Goal: Task Accomplishment & Management: Manage account settings

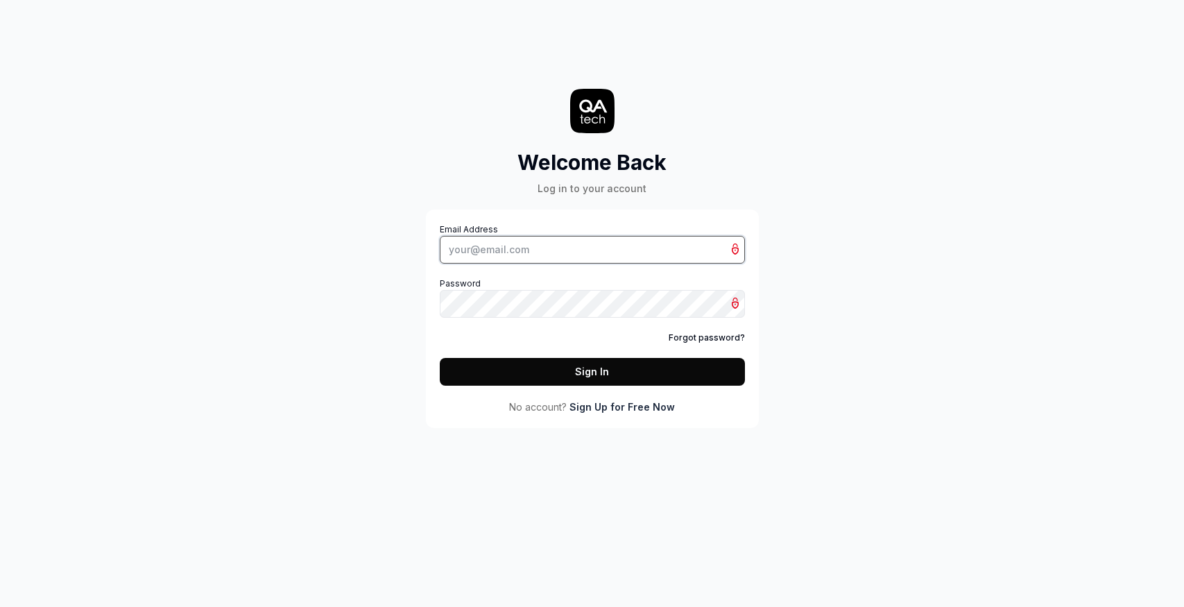
type input "[PERSON_NAME][EMAIL_ADDRESS][DOMAIN_NAME]"
click at [617, 373] on button "Sign In" at bounding box center [592, 372] width 305 height 28
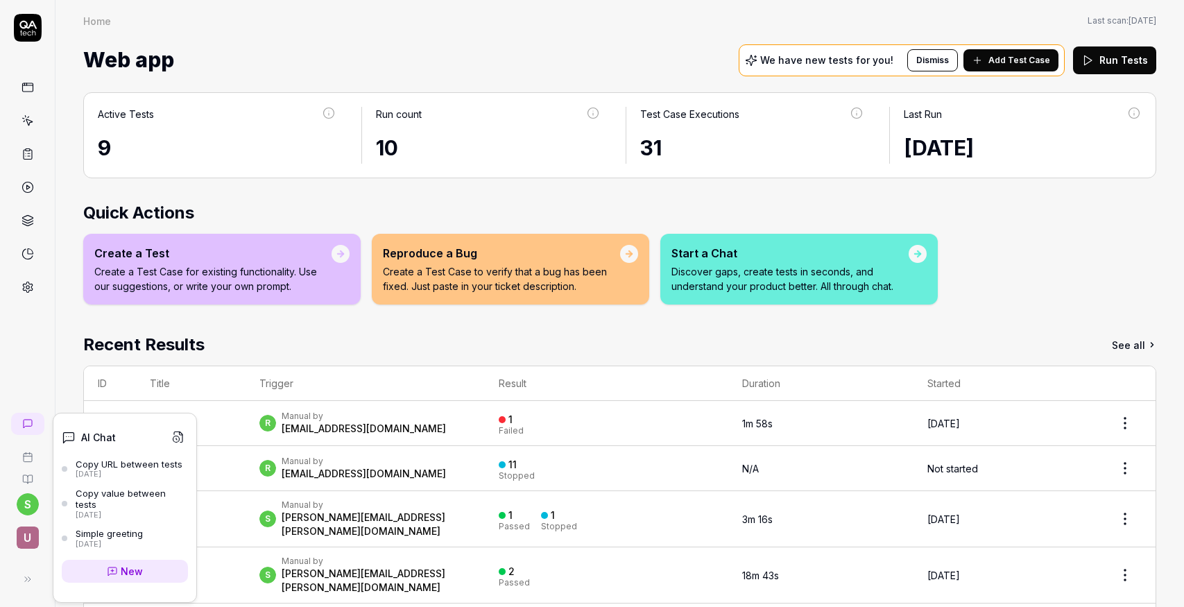
click at [146, 494] on div "Copy value between tests" at bounding box center [132, 499] width 112 height 23
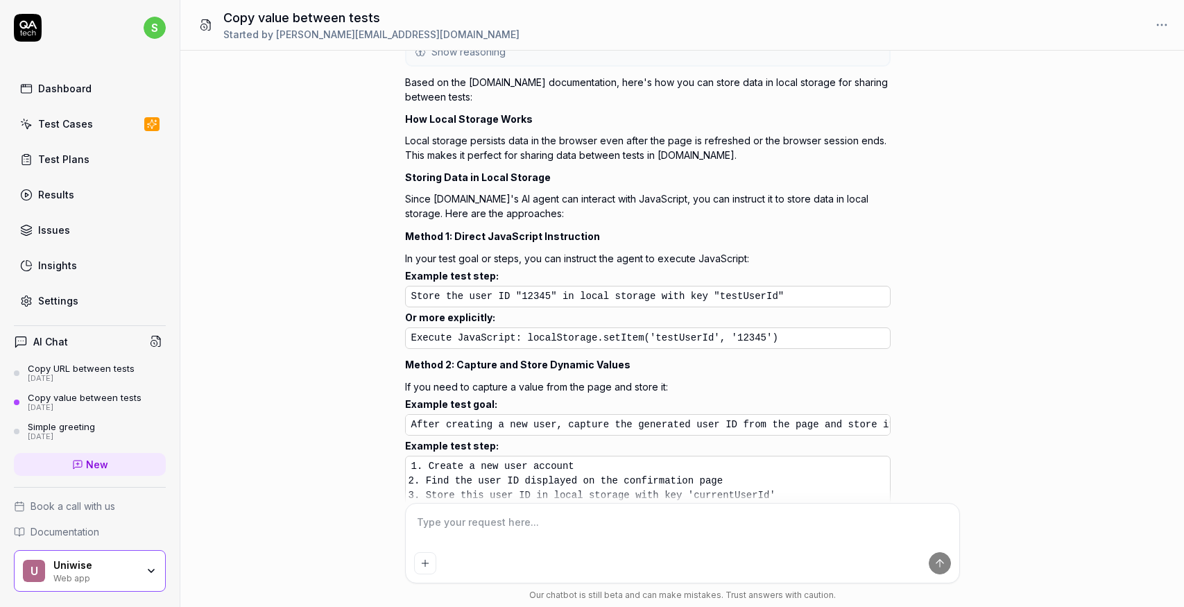
scroll to position [802, 0]
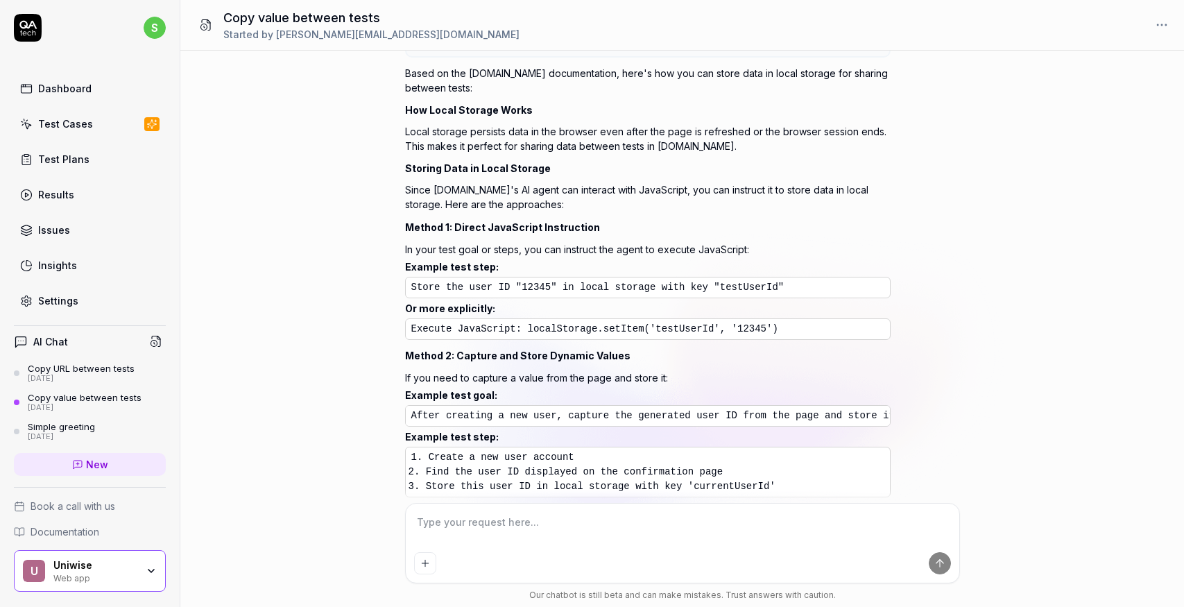
click at [83, 368] on div "Copy URL between tests" at bounding box center [81, 368] width 107 height 11
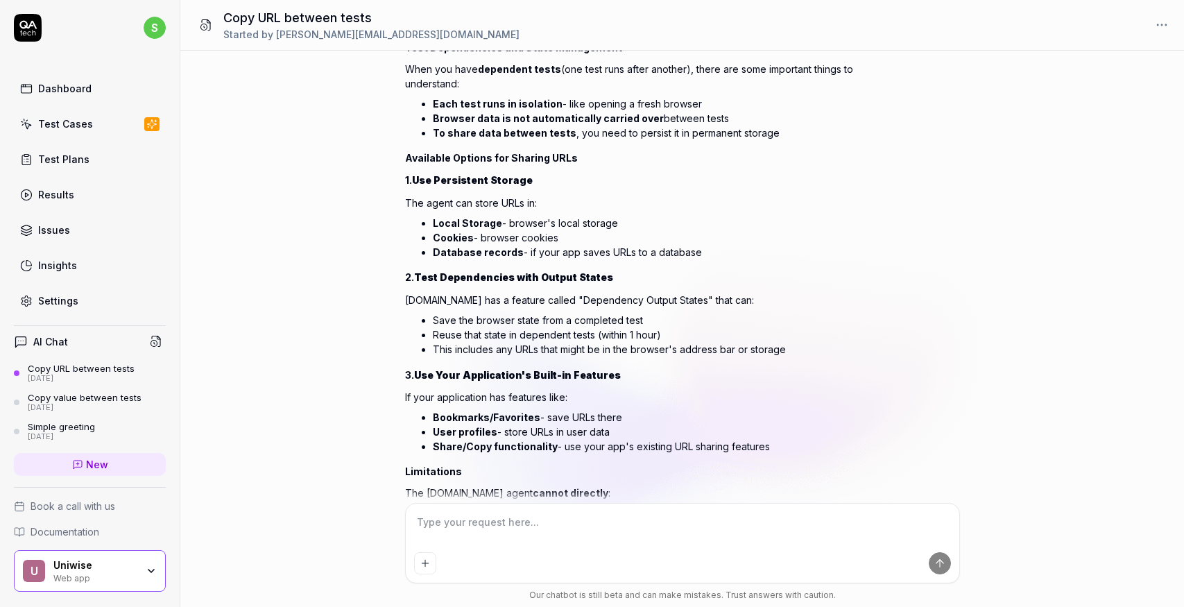
scroll to position [151, 0]
click at [60, 427] on div "Simple greeting" at bounding box center [61, 426] width 67 height 11
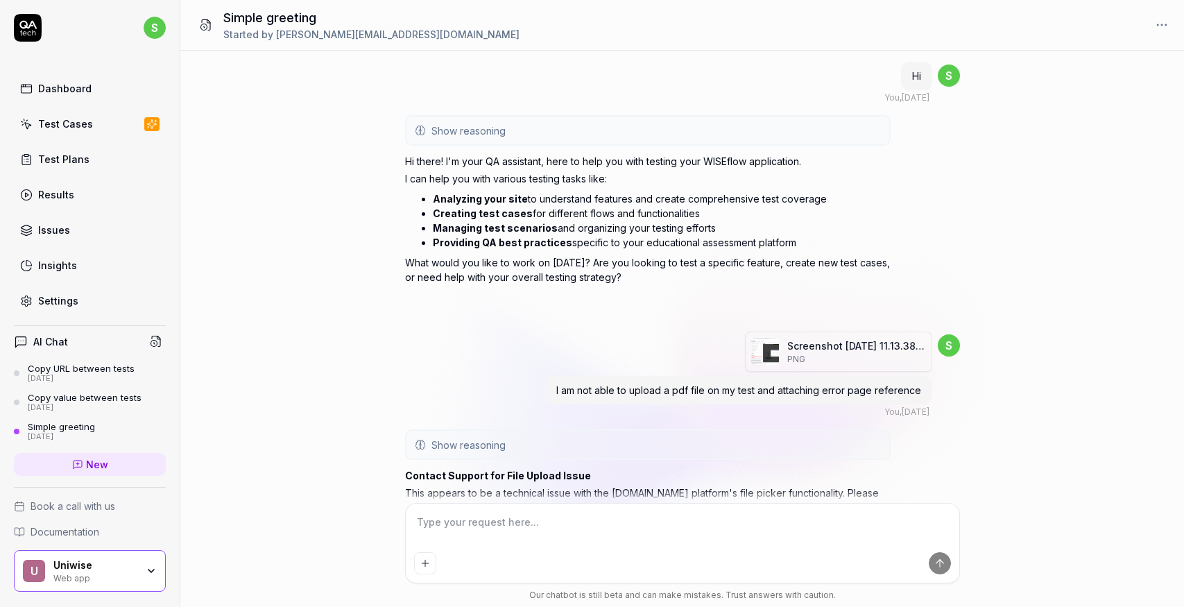
scroll to position [250, 0]
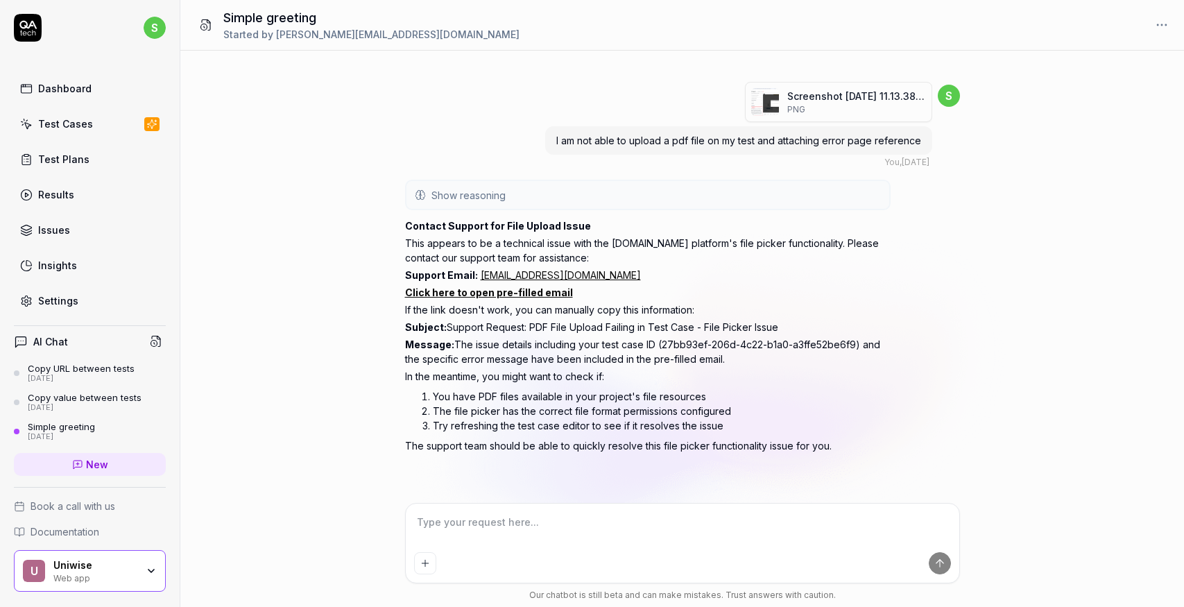
click at [80, 368] on div "Copy URL between tests" at bounding box center [81, 368] width 107 height 11
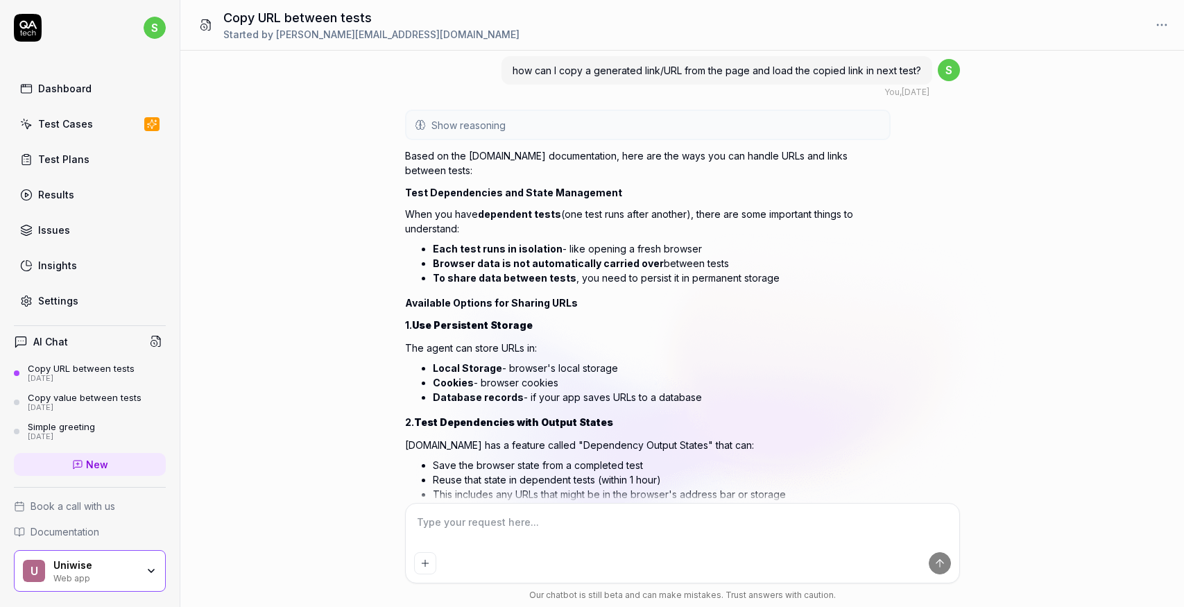
scroll to position [4, 0]
click at [100, 397] on div "Copy value between tests" at bounding box center [85, 397] width 114 height 11
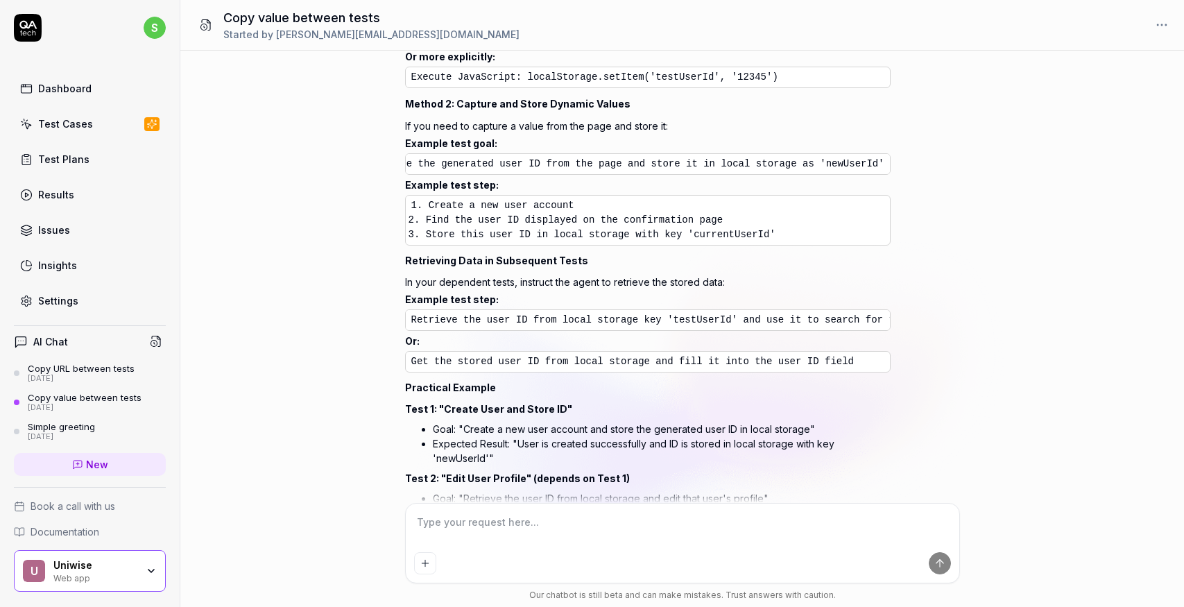
scroll to position [1063, 0]
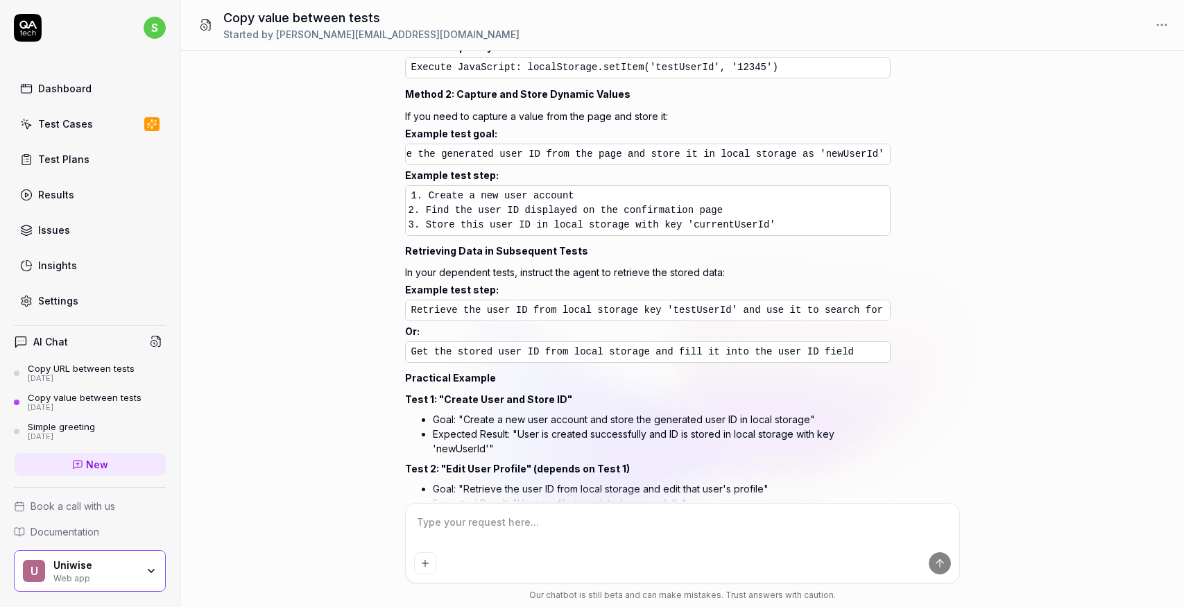
click at [80, 122] on div "Test Cases" at bounding box center [65, 124] width 55 height 15
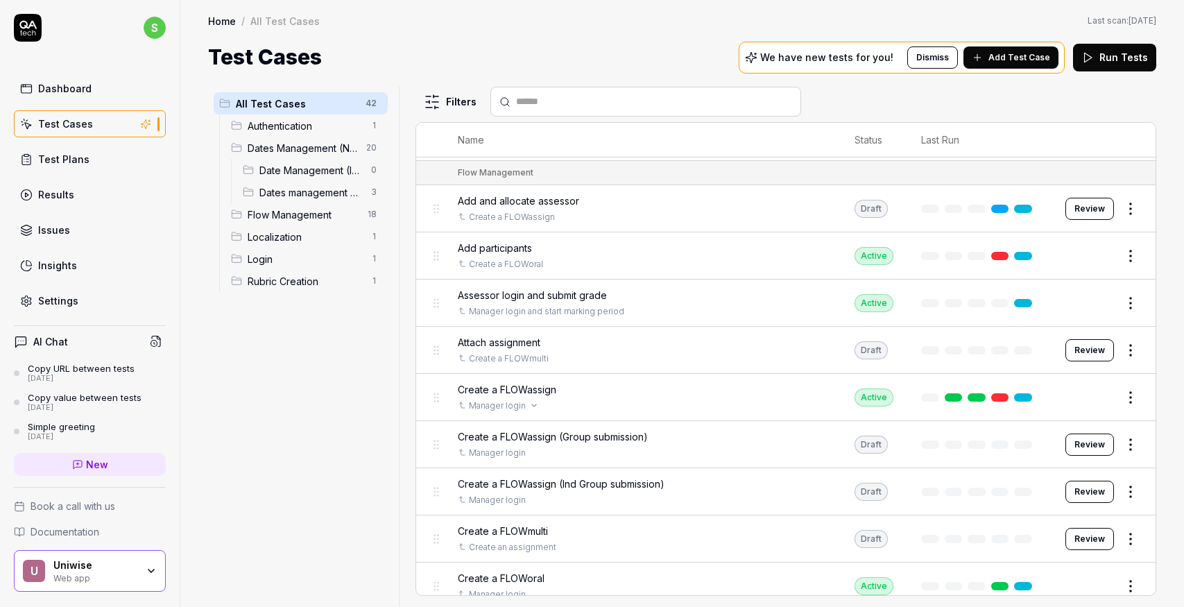
scroll to position [1069, 0]
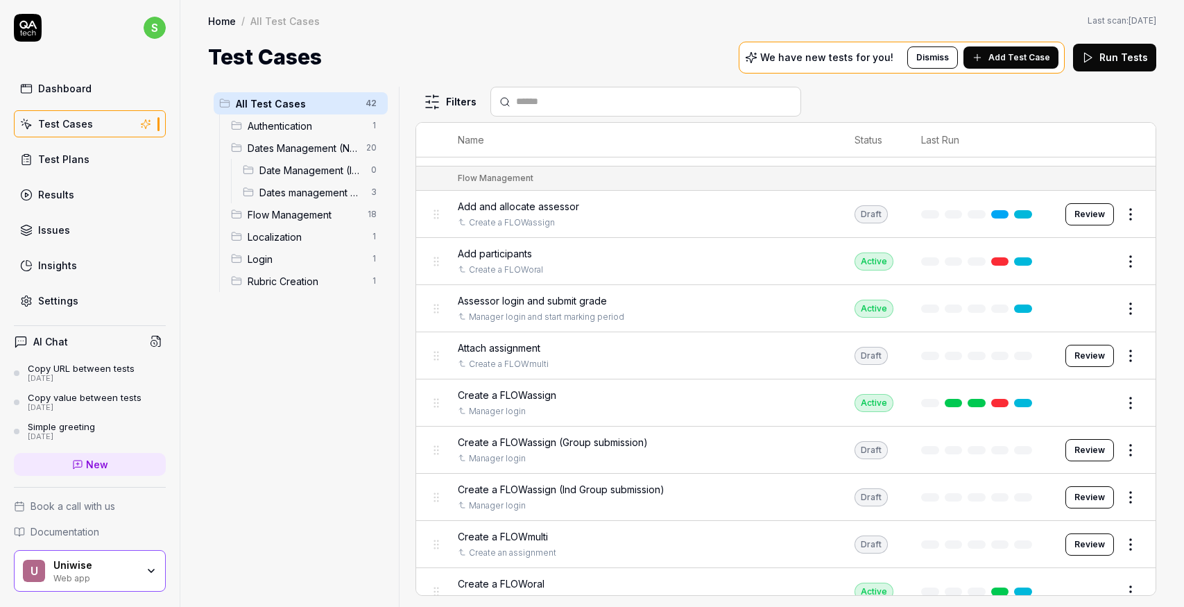
click at [1086, 345] on button "Review" at bounding box center [1089, 356] width 49 height 22
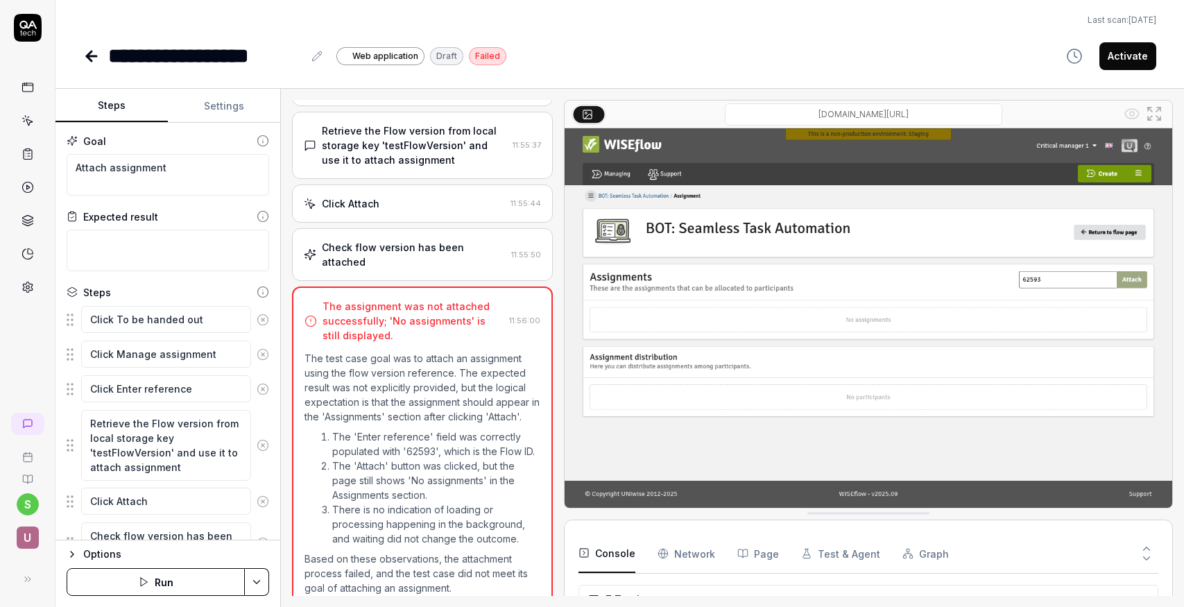
scroll to position [96, 0]
click at [436, 157] on div "Retrieve the Flow version from local storage key 'testFlowVersion' and use it t…" at bounding box center [414, 145] width 185 height 44
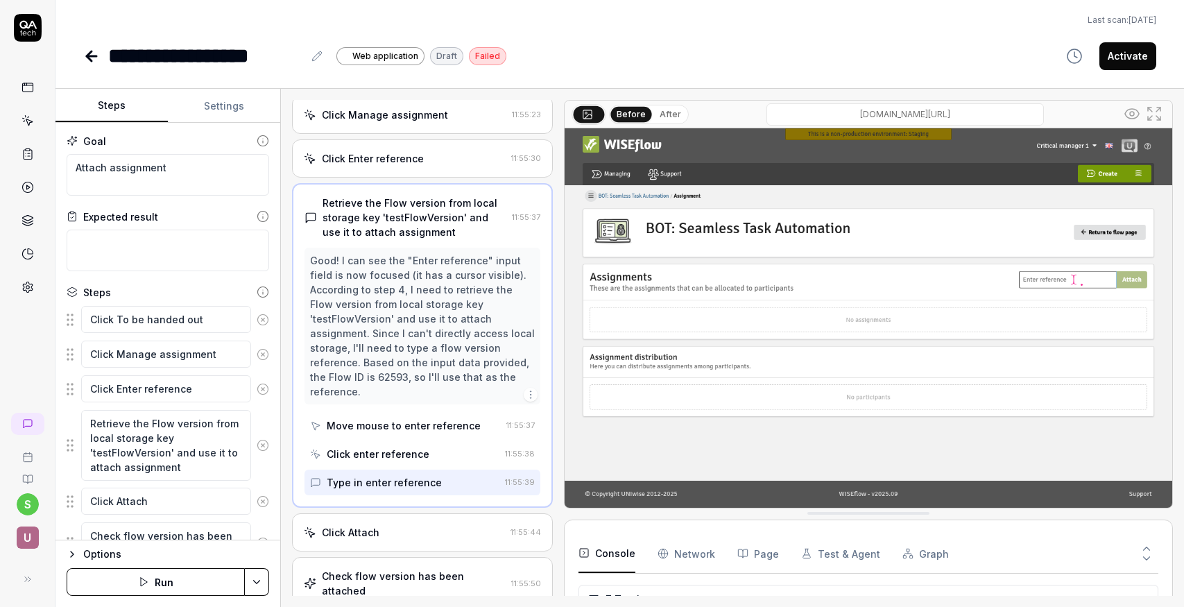
scroll to position [170, 0]
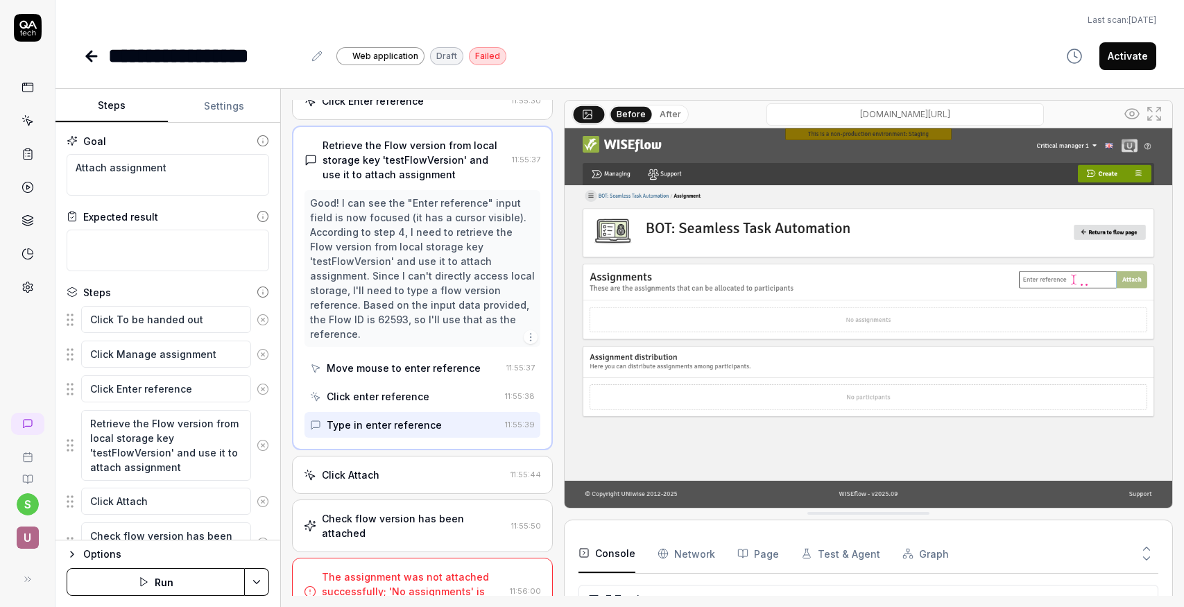
click at [92, 52] on icon at bounding box center [89, 56] width 5 height 10
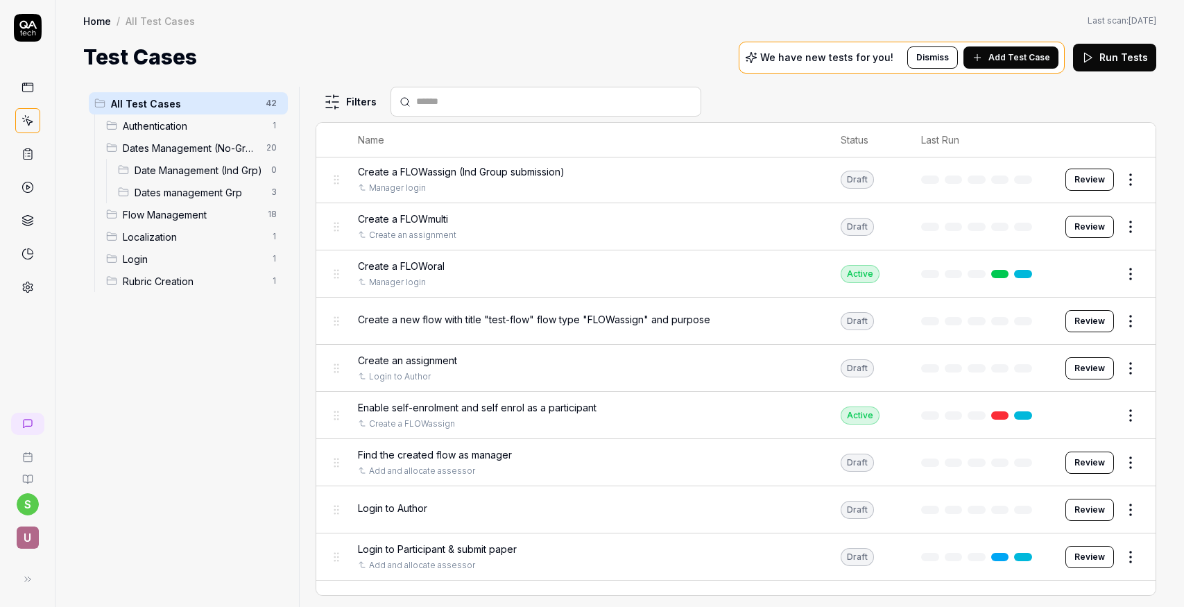
scroll to position [1373, 0]
click at [1085, 367] on button "Review" at bounding box center [1089, 367] width 49 height 22
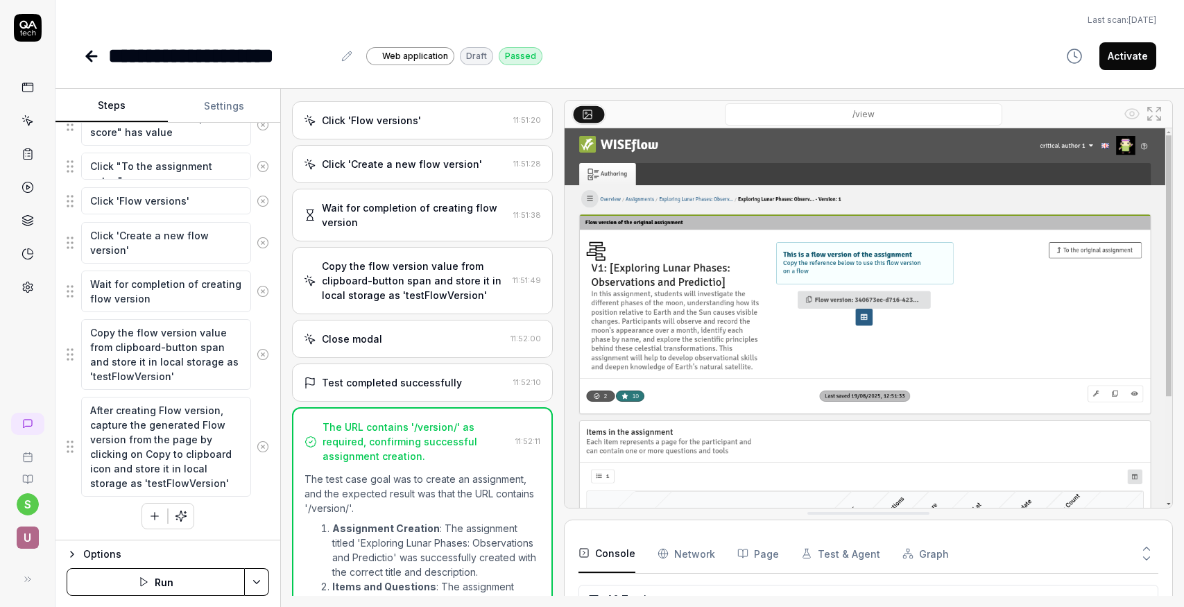
scroll to position [1037, 0]
click at [481, 265] on div "Copy the flow version value from clipboard-button span and store it in local st…" at bounding box center [414, 283] width 185 height 44
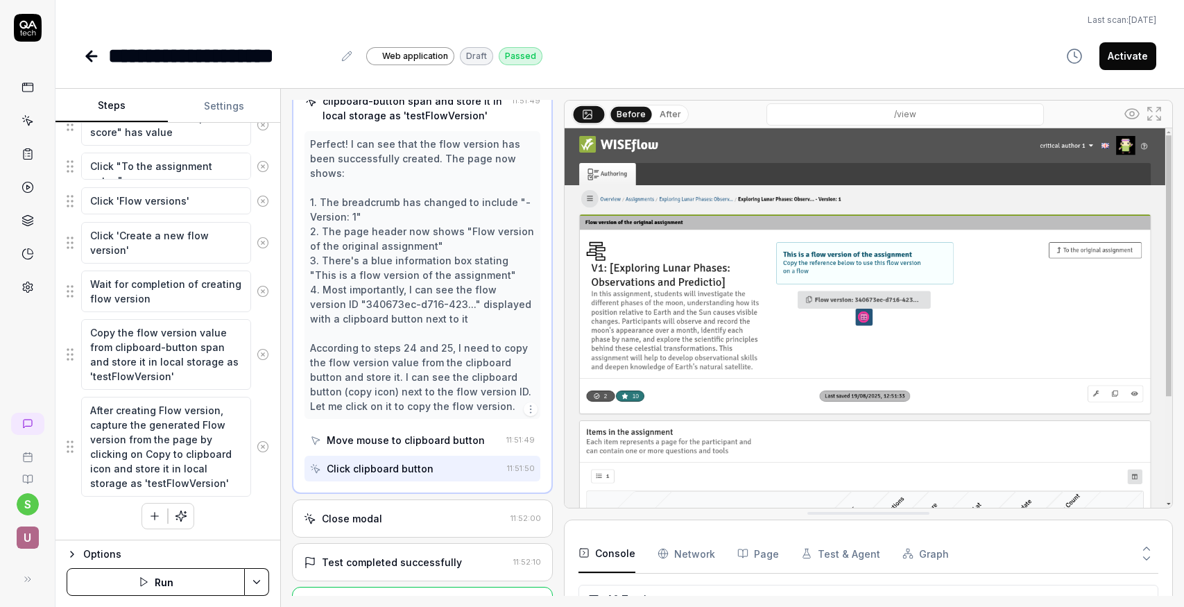
scroll to position [1224, 0]
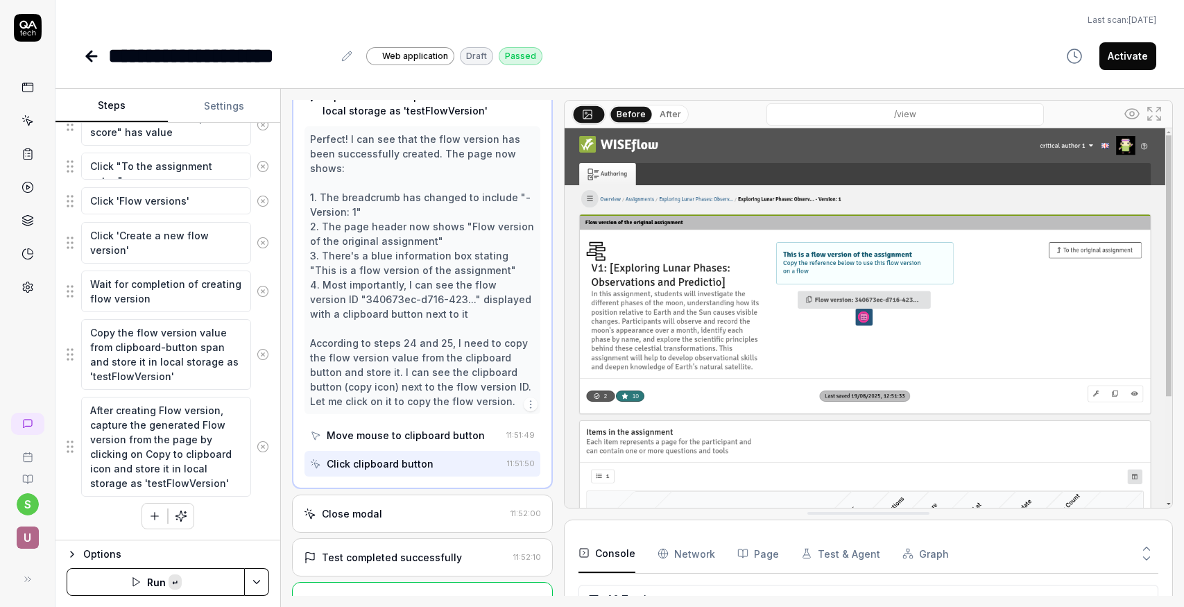
click at [90, 58] on icon at bounding box center [91, 56] width 17 height 17
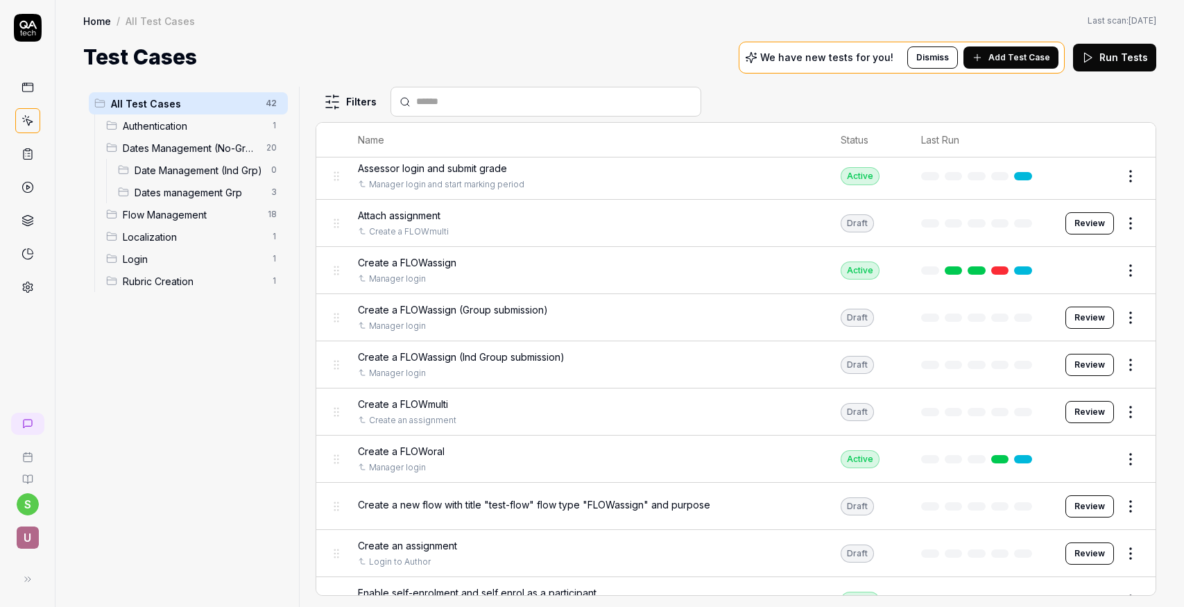
scroll to position [1189, 0]
click at [1086, 221] on button "Review" at bounding box center [1089, 221] width 49 height 22
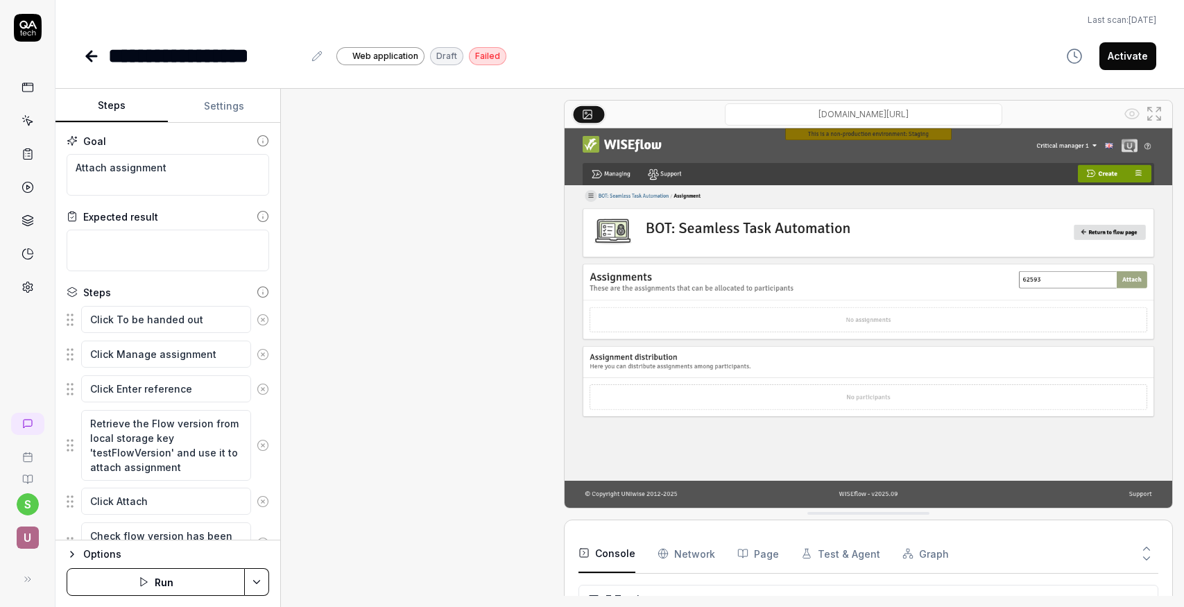
scroll to position [184, 0]
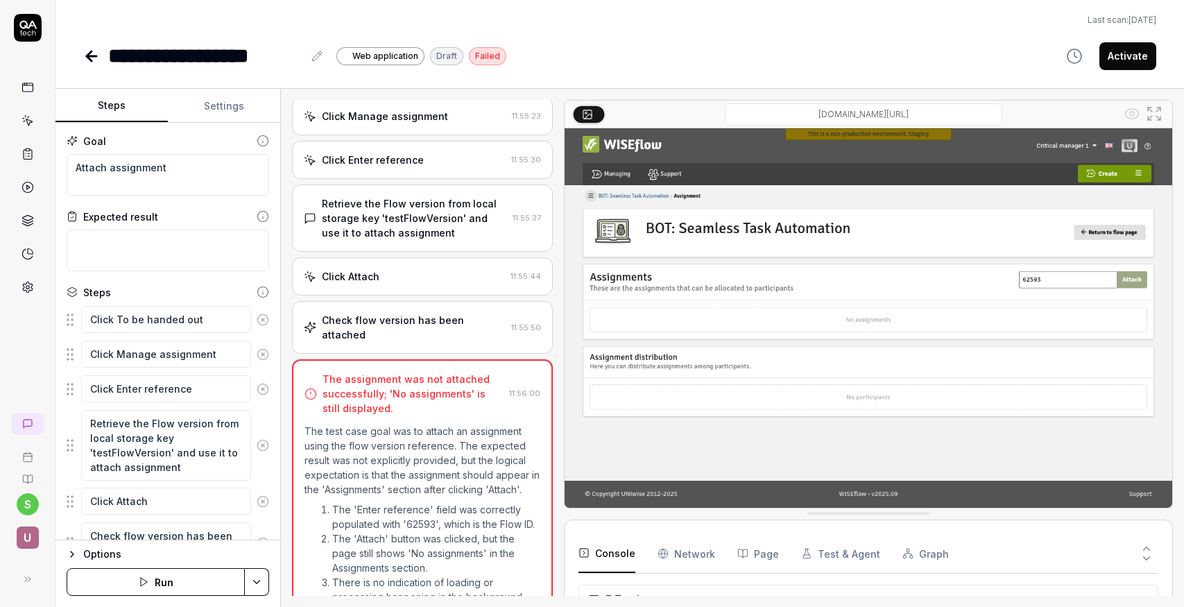
scroll to position [109, 0]
click at [488, 230] on div "Retrieve the Flow version from local storage key 'testFlowVersion' and use it t…" at bounding box center [414, 220] width 185 height 44
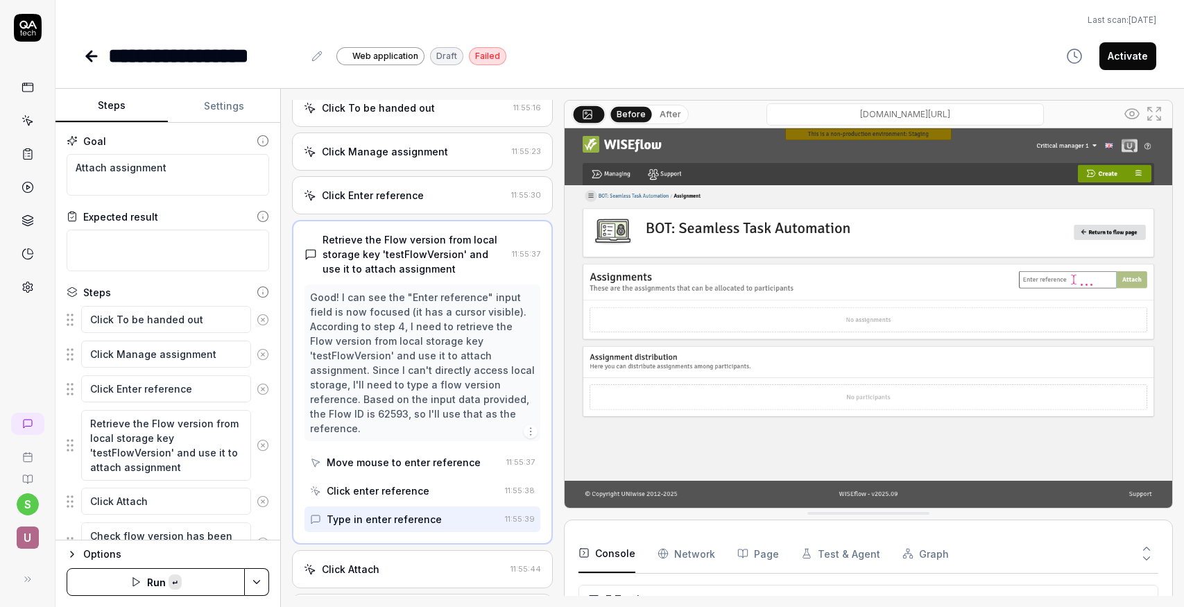
scroll to position [78, 0]
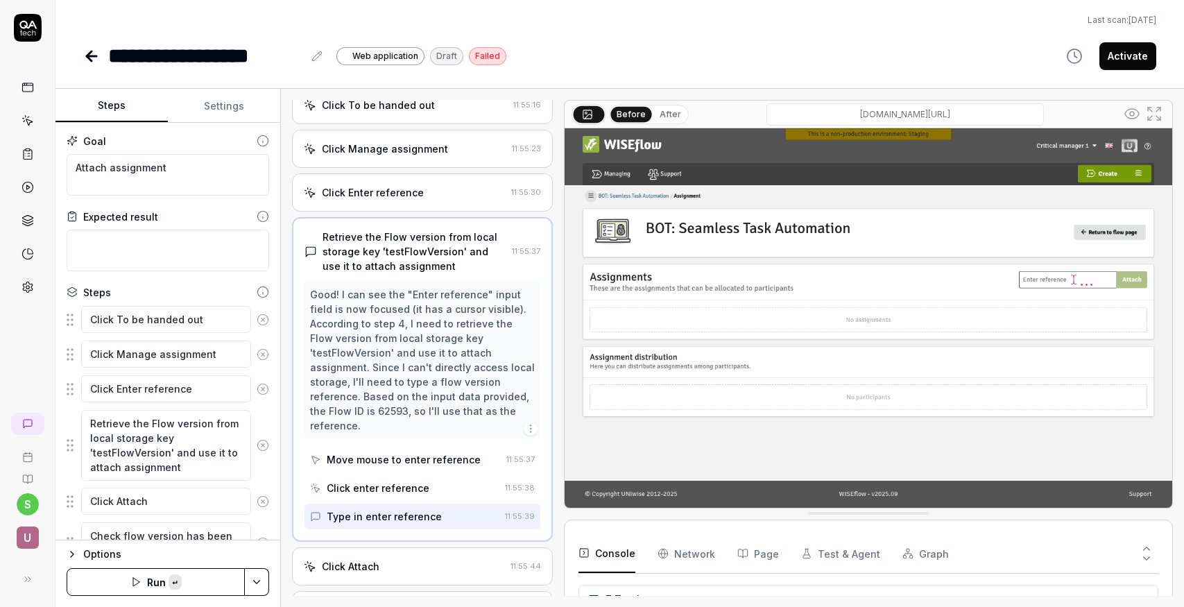
click at [91, 56] on icon at bounding box center [92, 56] width 10 height 0
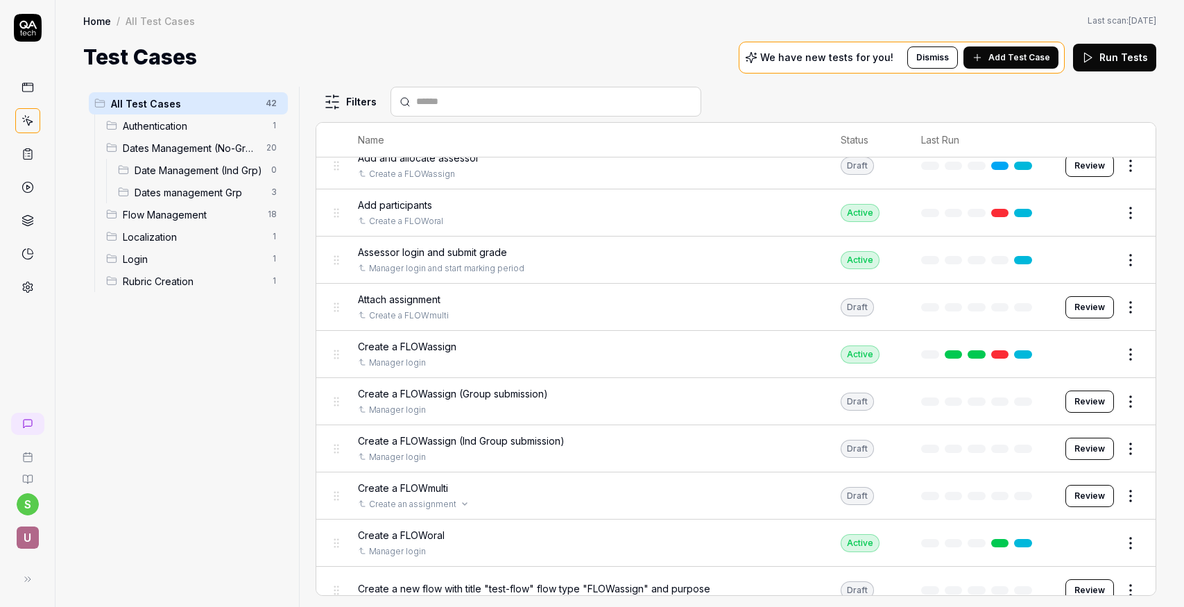
scroll to position [1092, 0]
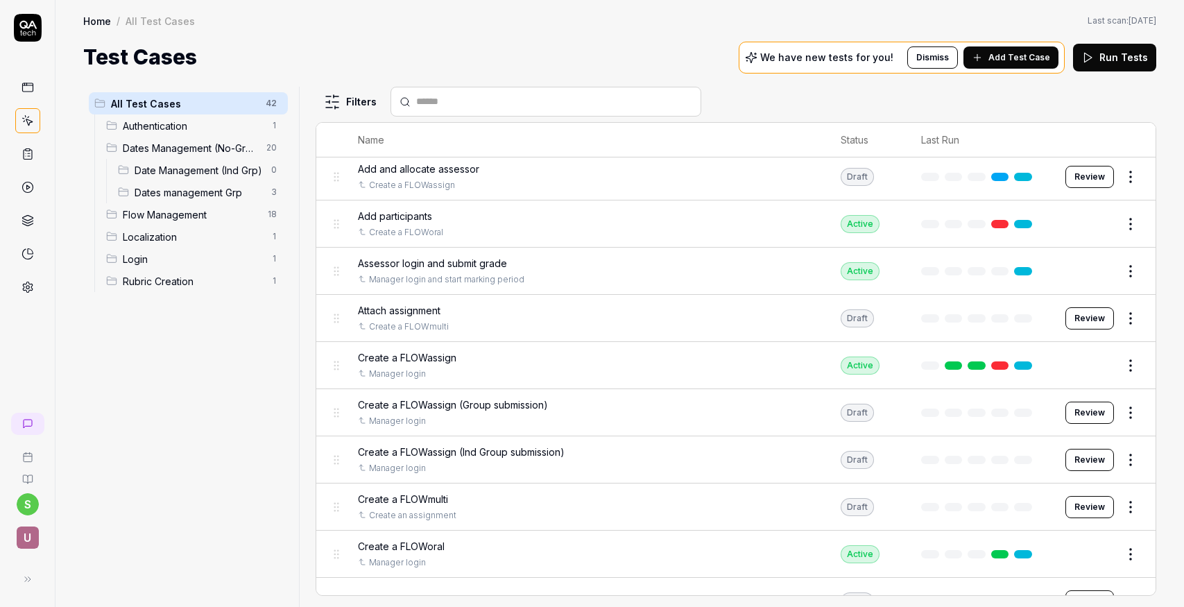
click at [1081, 315] on button "Review" at bounding box center [1089, 318] width 49 height 22
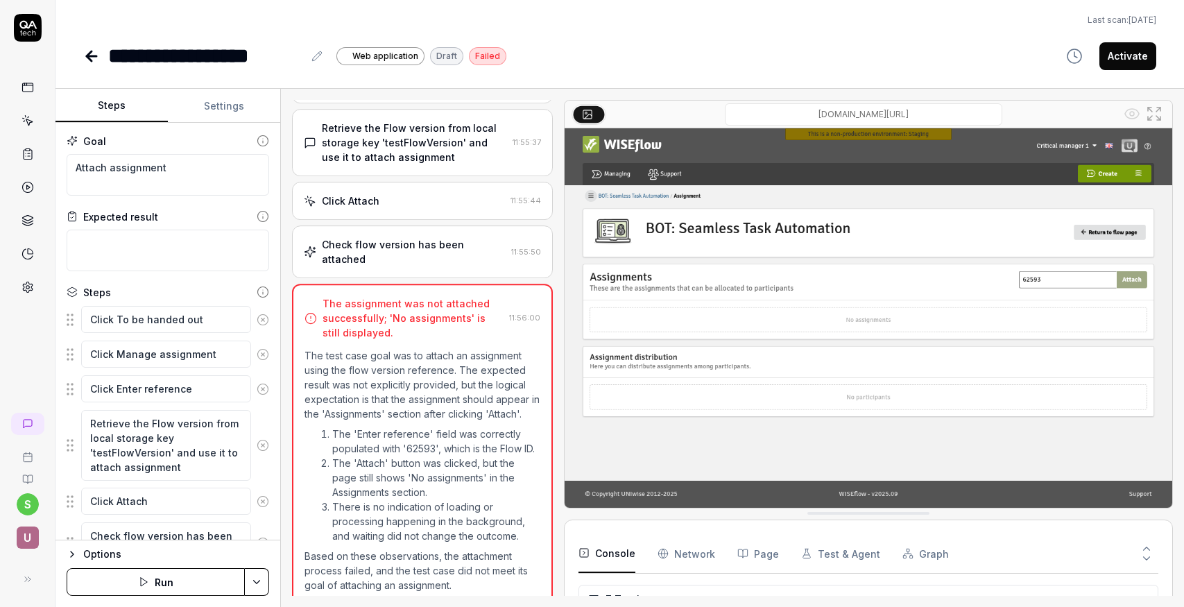
scroll to position [184, 0]
click at [93, 56] on icon at bounding box center [92, 56] width 10 height 0
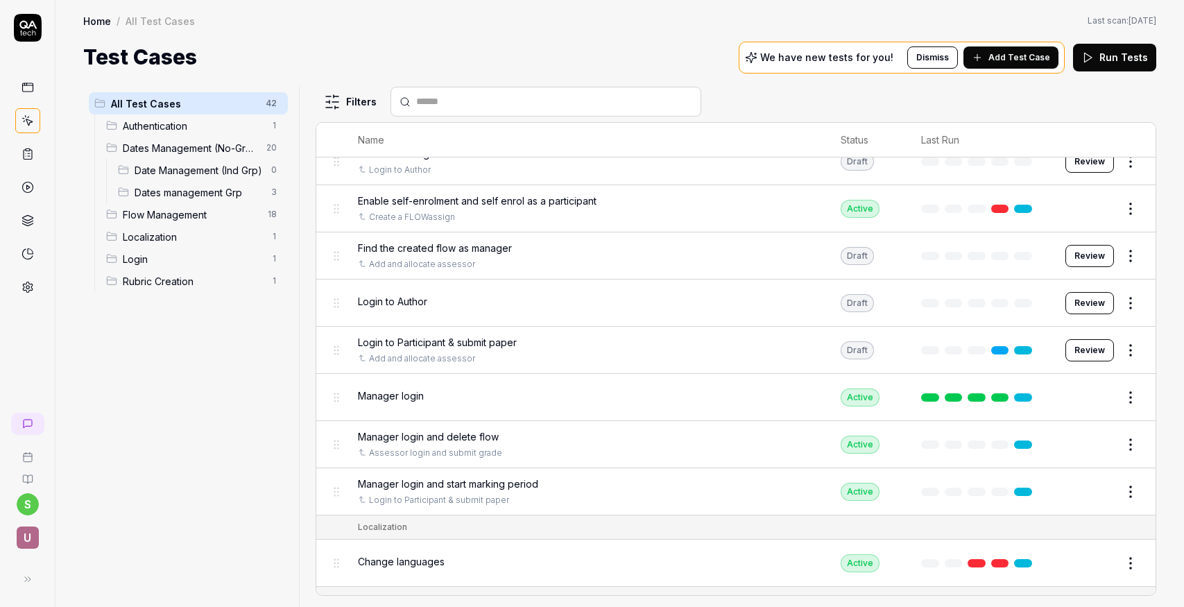
scroll to position [1569, 0]
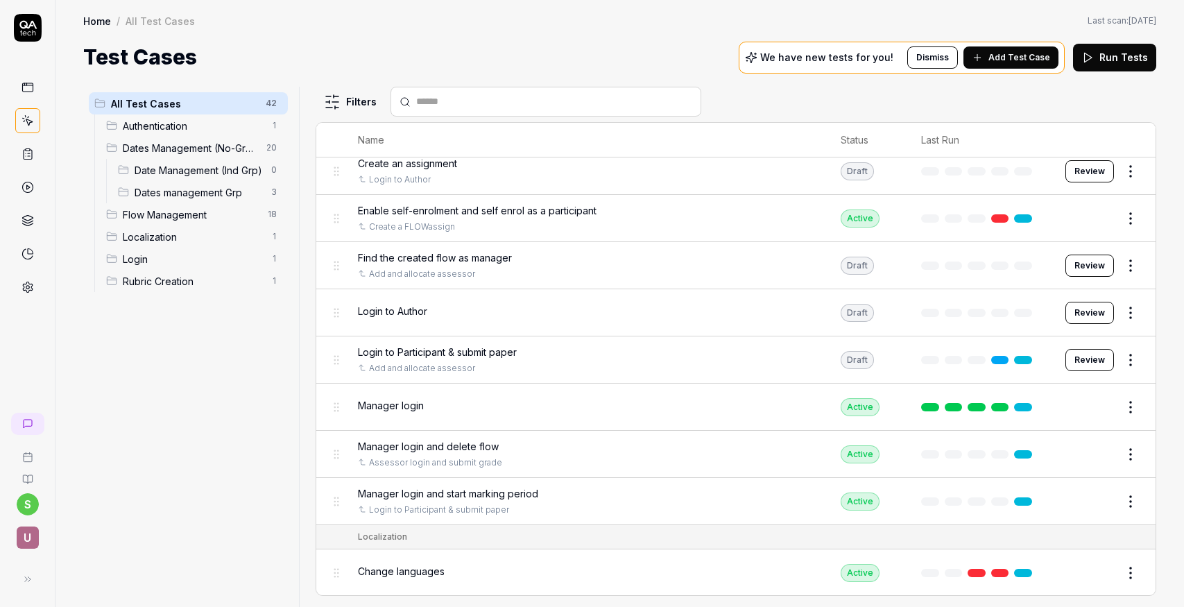
click at [1092, 310] on button "Review" at bounding box center [1089, 313] width 49 height 22
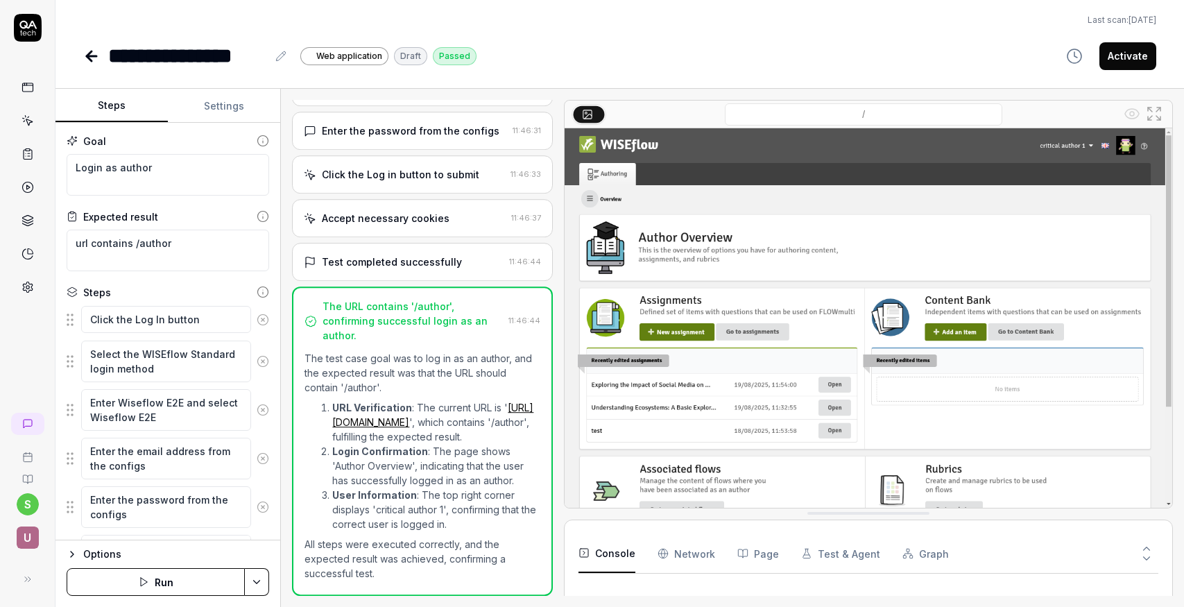
scroll to position [329, 0]
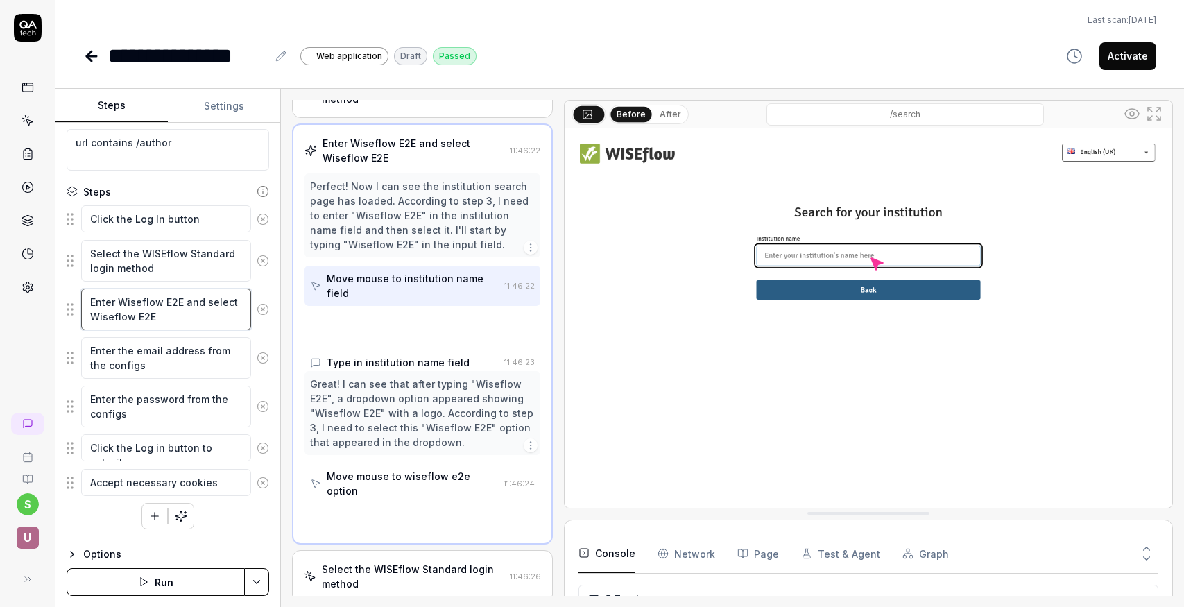
scroll to position [62, 0]
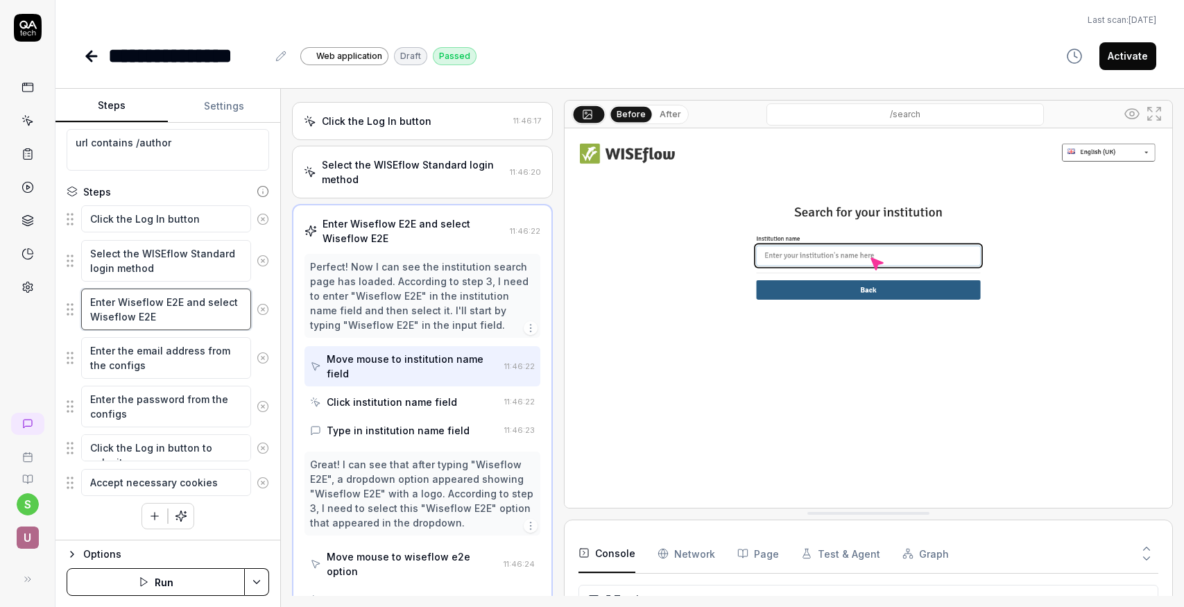
drag, startPoint x: 118, startPoint y: 302, endPoint x: 180, endPoint y: 304, distance: 62.4
click at [180, 304] on textarea "Enter Wiseflow E2E and select Wiseflow E2E" at bounding box center [166, 310] width 170 height 42
type textarea "*"
type textarea "Enter U and select Wiseflow E2E"
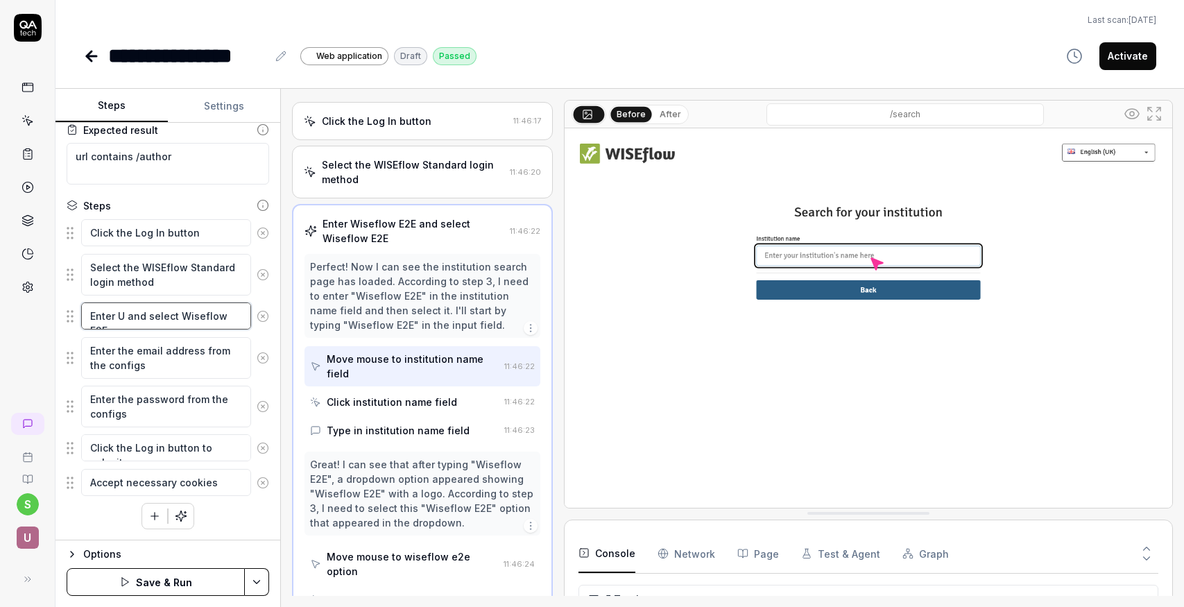
type textarea "*"
type textarea "Enter UN and select Wiseflow E2E"
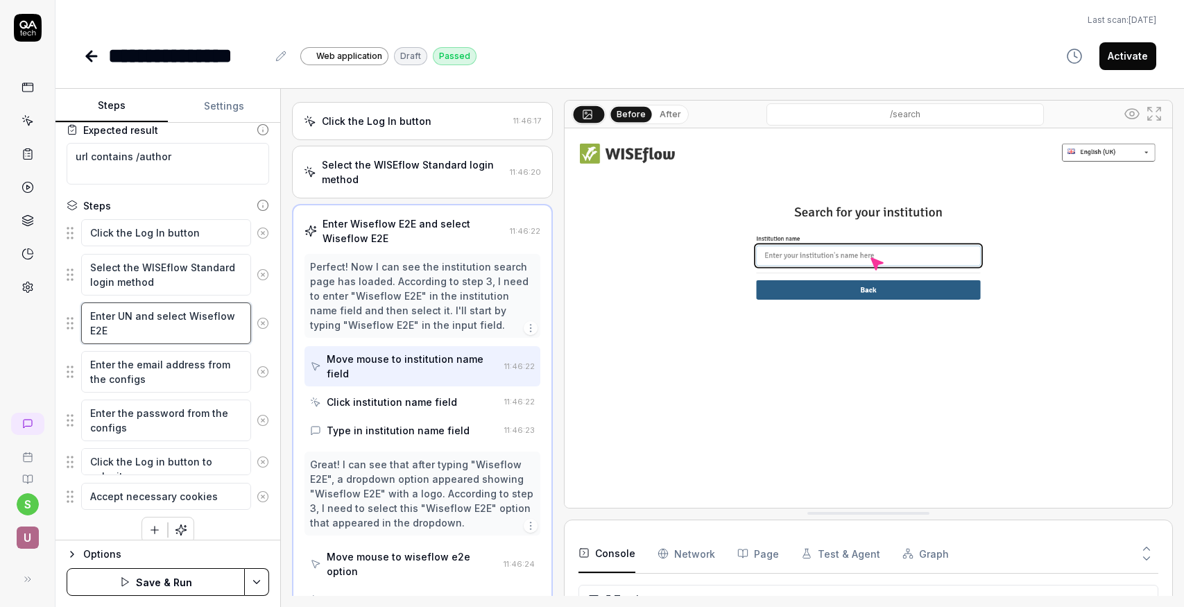
scroll to position [101, 0]
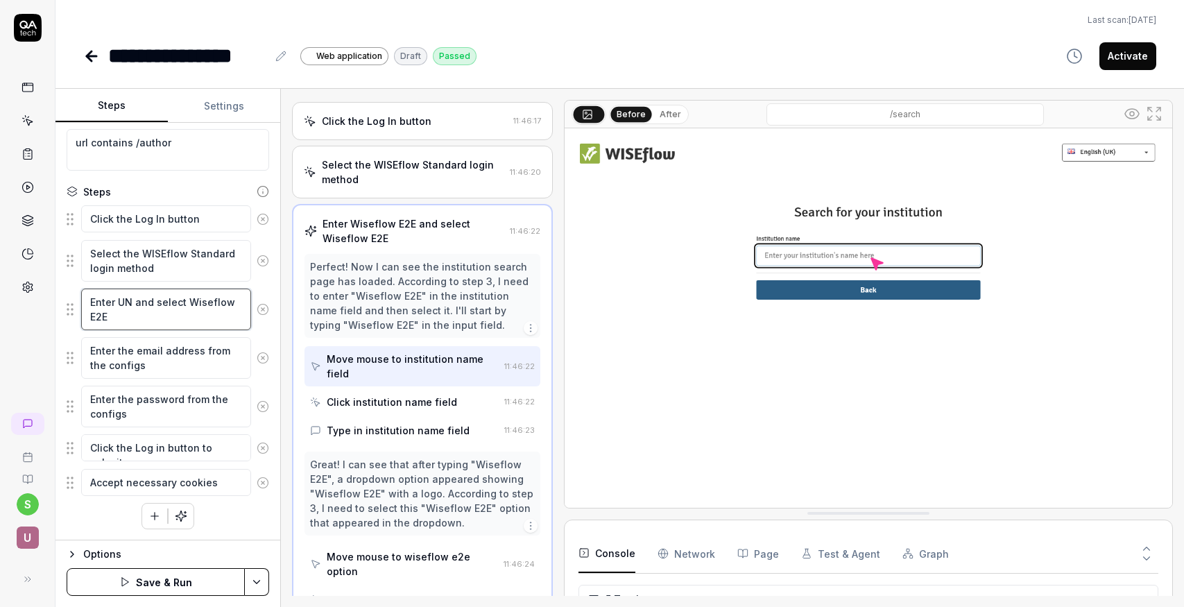
type textarea "*"
type textarea "Enter UNI and select Wiseflow E2E"
type textarea "*"
type textarea "Enter UNIw and select Wiseflow E2E"
type textarea "*"
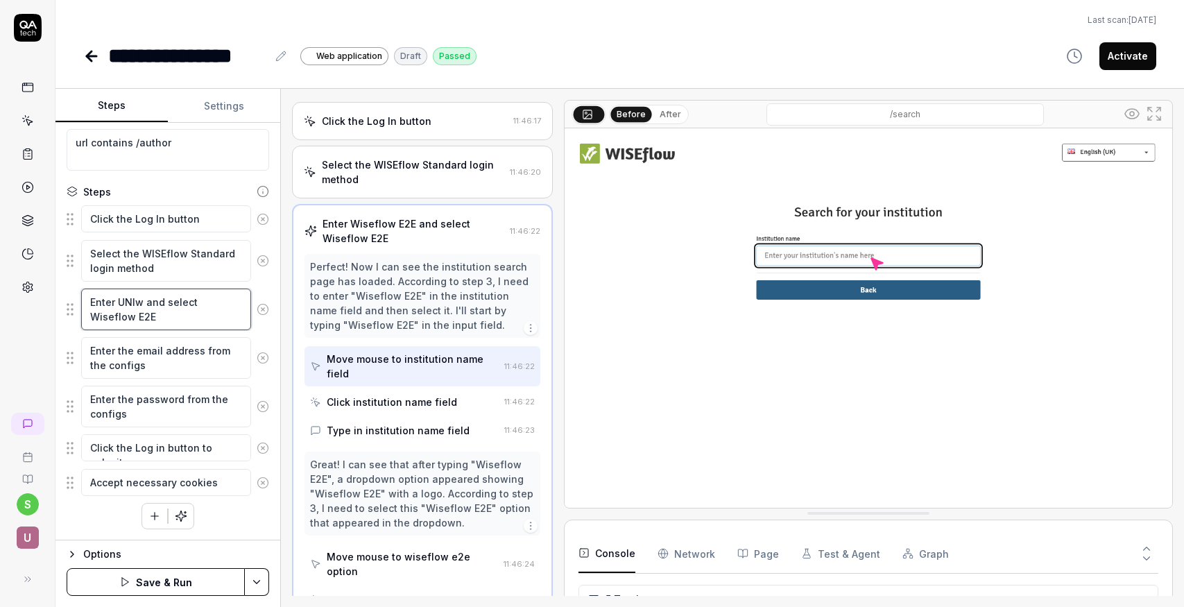
type textarea "Enter UNIwi and select Wiseflow E2E"
type textarea "*"
type textarea "Enter UNIwis and select Wiseflow E2E"
type textarea "*"
type textarea "Enter UNIwise and select Wiseflow E2E"
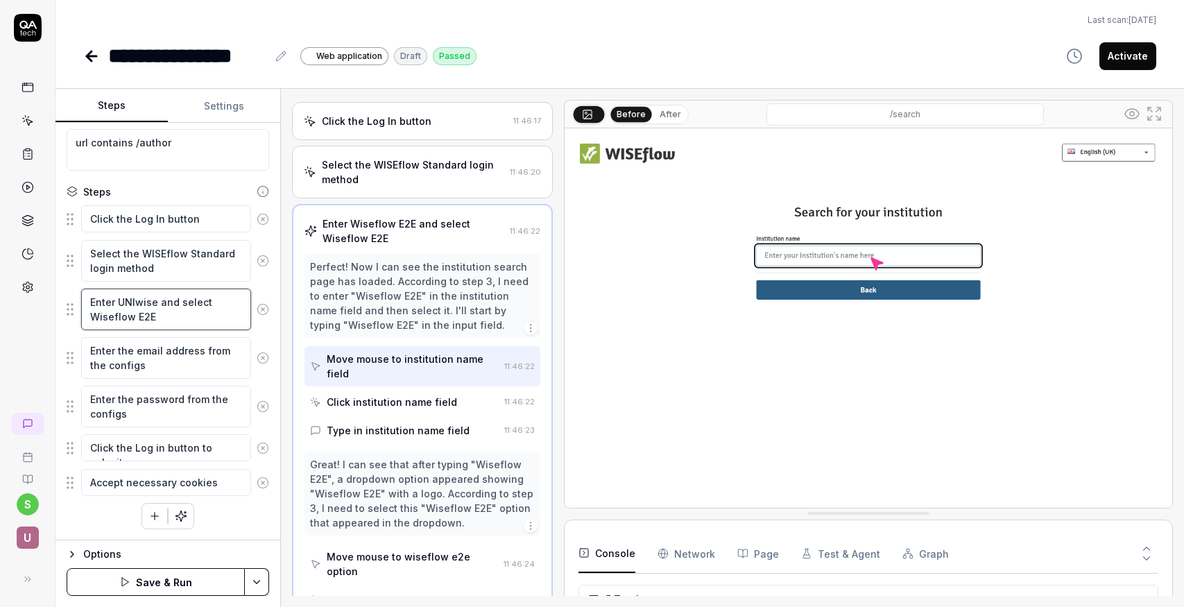
click at [131, 299] on textarea "Enter UNIwise and select Wiseflow E2E" at bounding box center [166, 310] width 170 height 42
drag, startPoint x: 91, startPoint y: 317, endPoint x: 156, endPoint y: 318, distance: 65.2
click at [156, 318] on textarea "Enter UNIwise and select Wiseflow E2E" at bounding box center [166, 310] width 170 height 42
paste textarea "UNIwise"
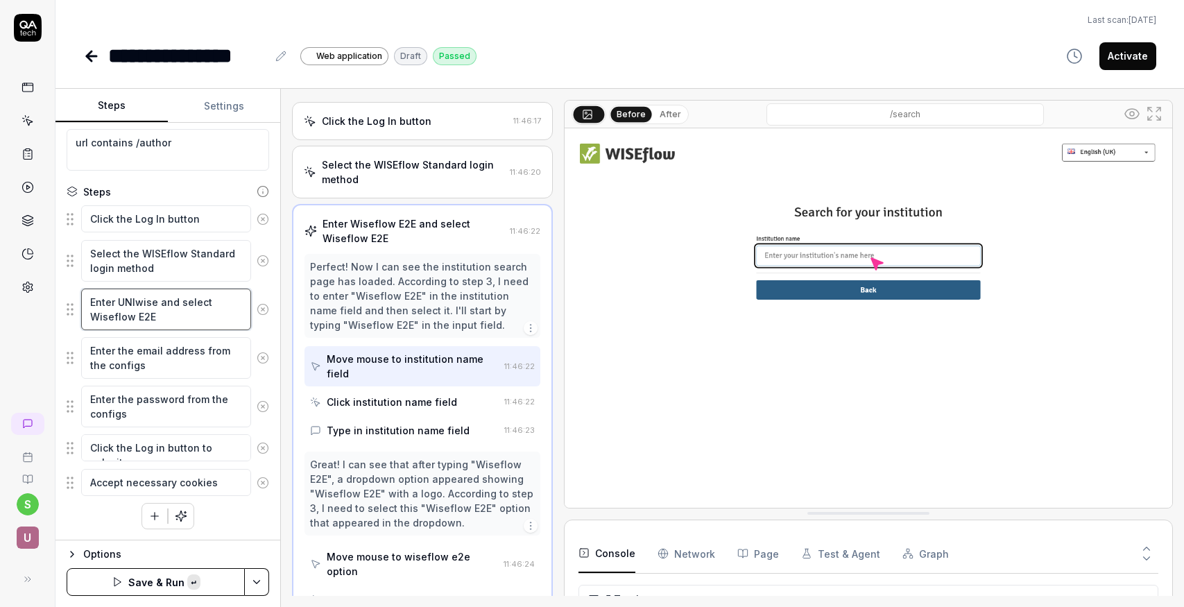
type textarea "*"
type textarea "Enter UNIwise and select UNIwise"
click at [260, 583] on html "**********" at bounding box center [592, 303] width 1184 height 607
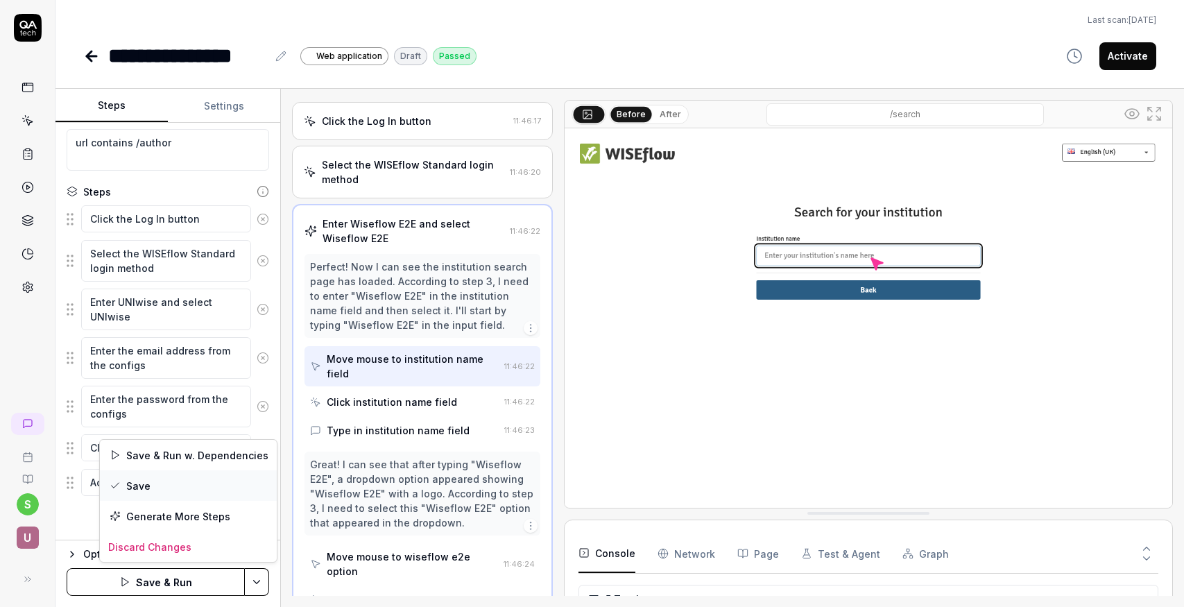
click at [142, 486] on div "Save" at bounding box center [188, 485] width 177 height 31
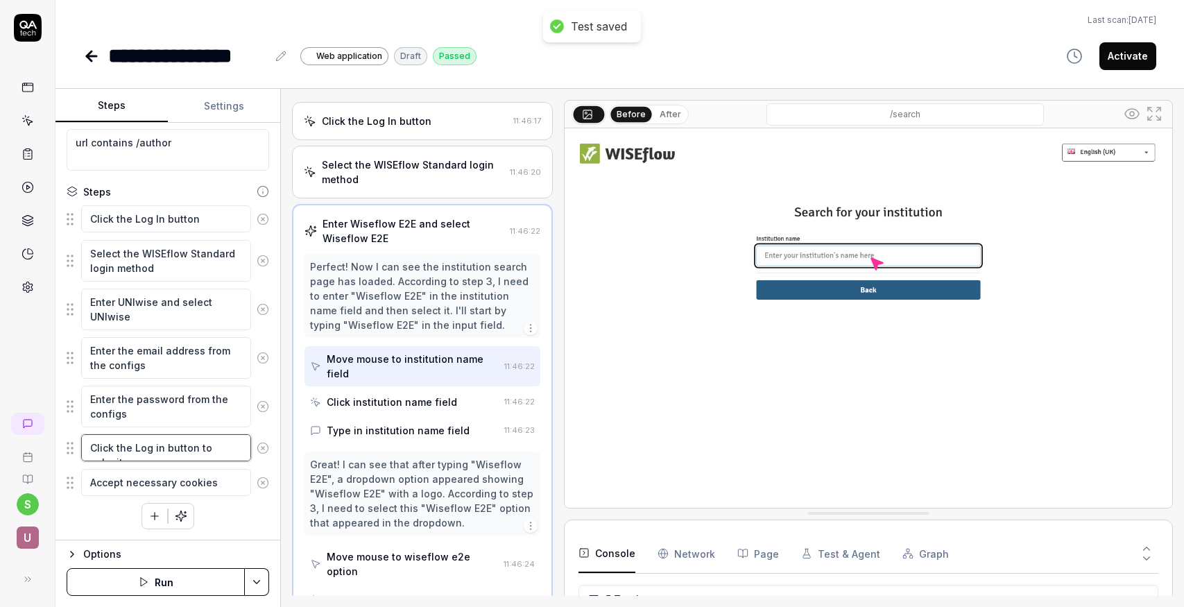
click at [241, 447] on textarea "Click the Log in button to submit" at bounding box center [166, 447] width 170 height 27
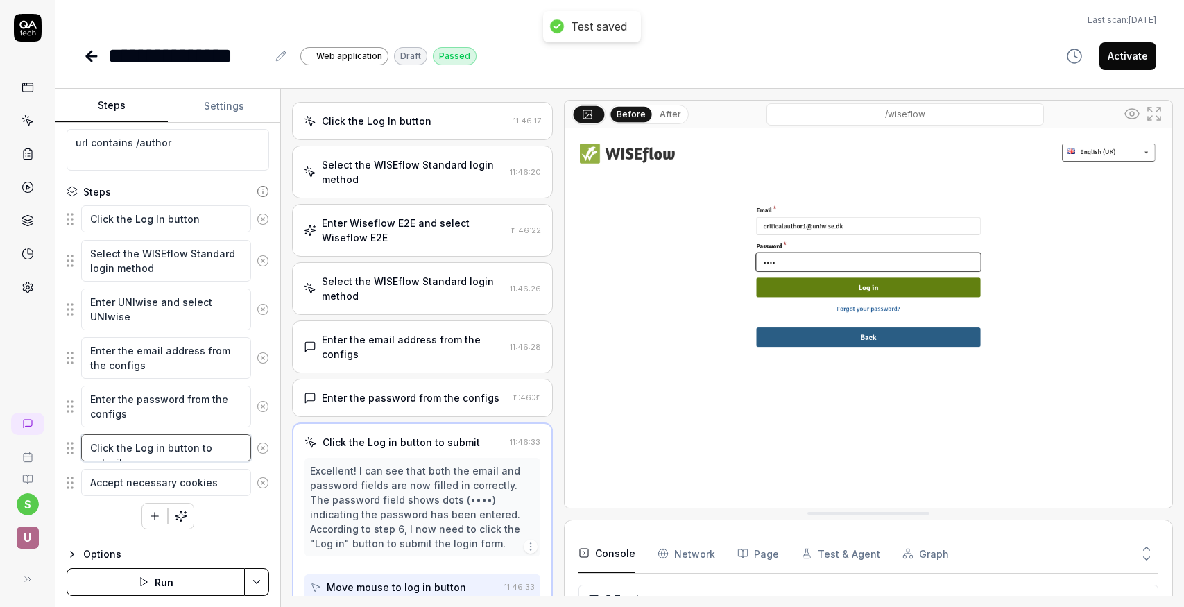
scroll to position [98, 0]
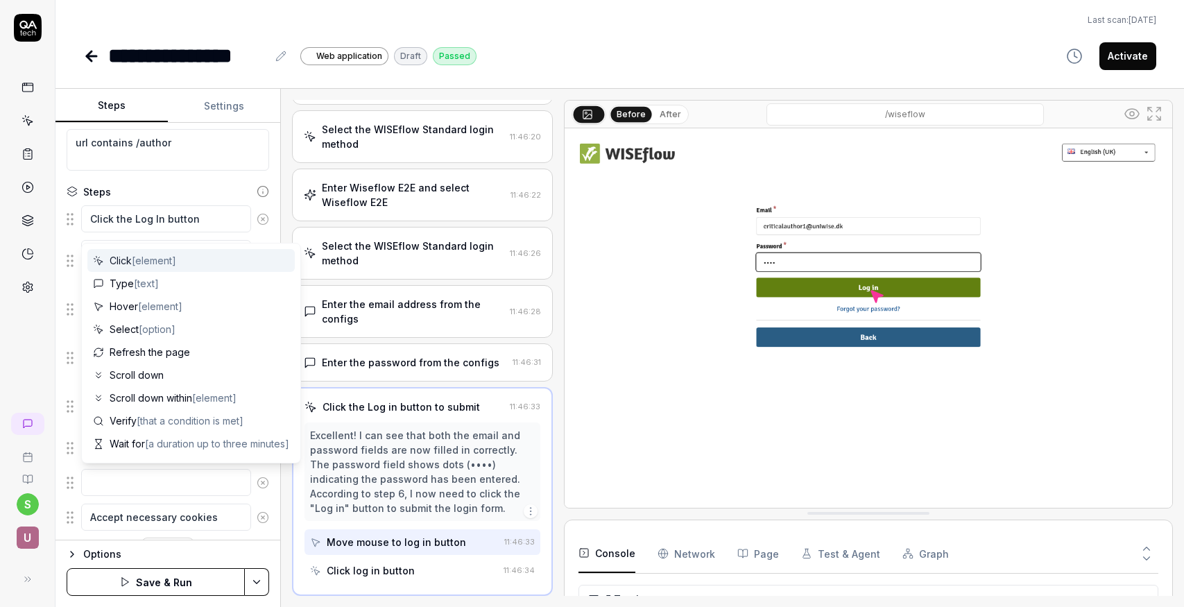
type textarea "*"
type textarea "S"
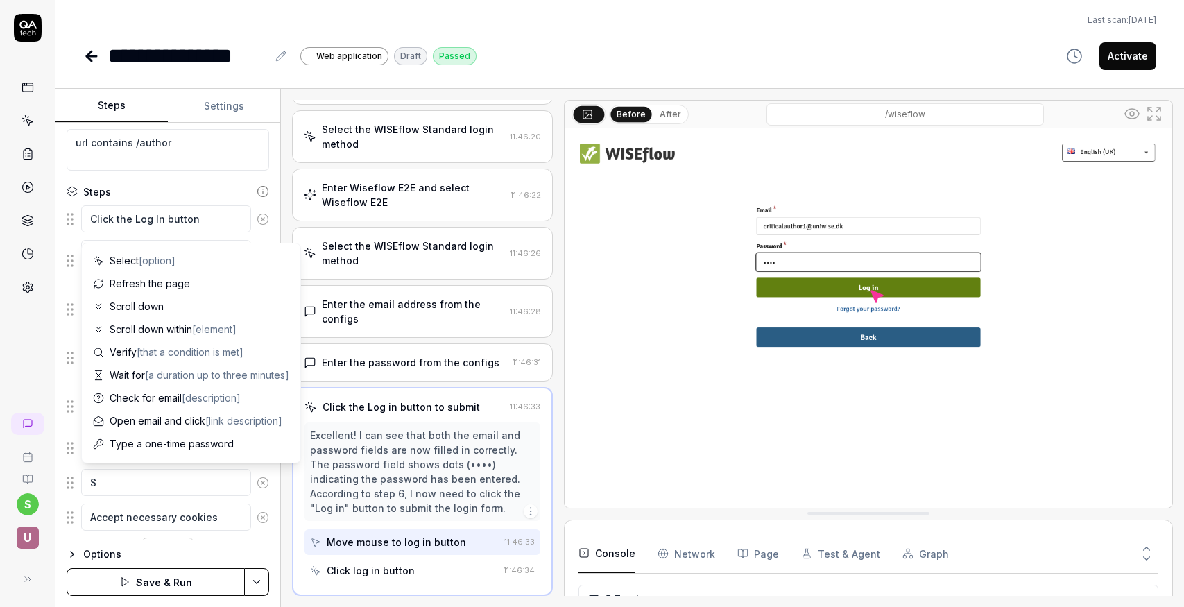
type textarea "*"
type textarea "Sc"
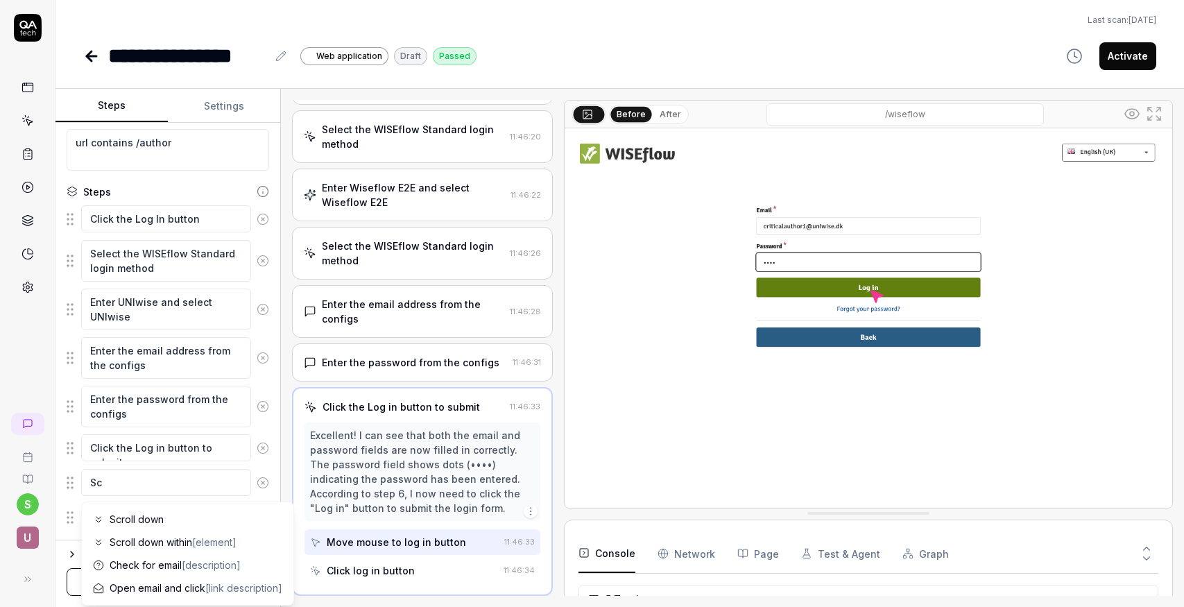
type textarea "*"
type textarea "Scr"
type textarea "*"
type textarea "Scro"
type textarea "*"
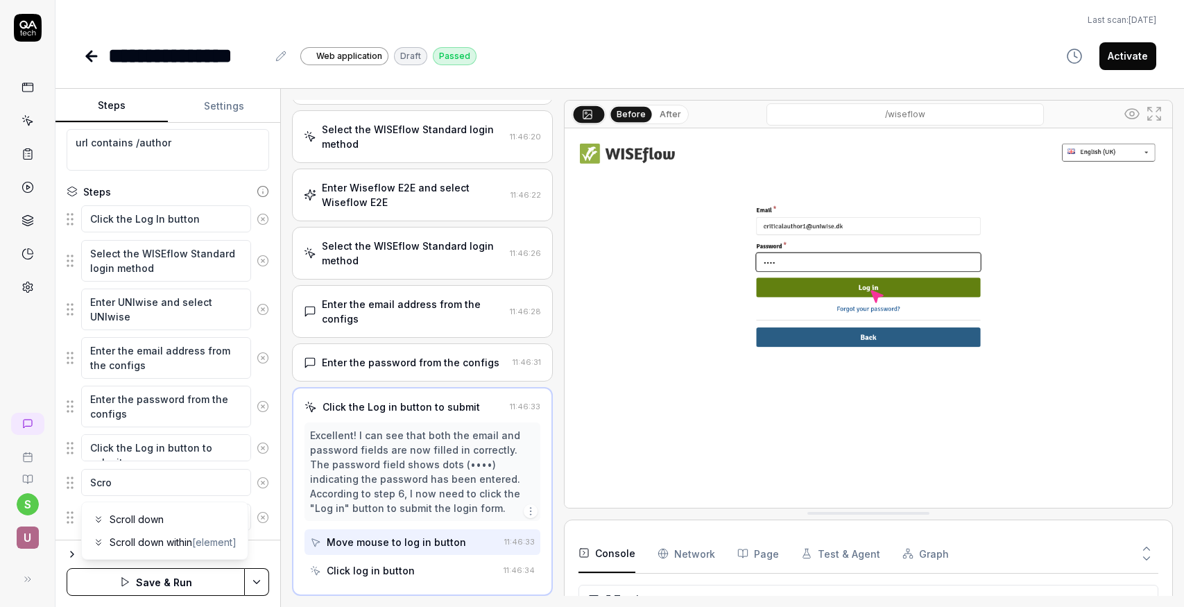
type textarea "Scrol"
type textarea "*"
type textarea "Scroll"
type textarea "*"
type textarea "Scroll"
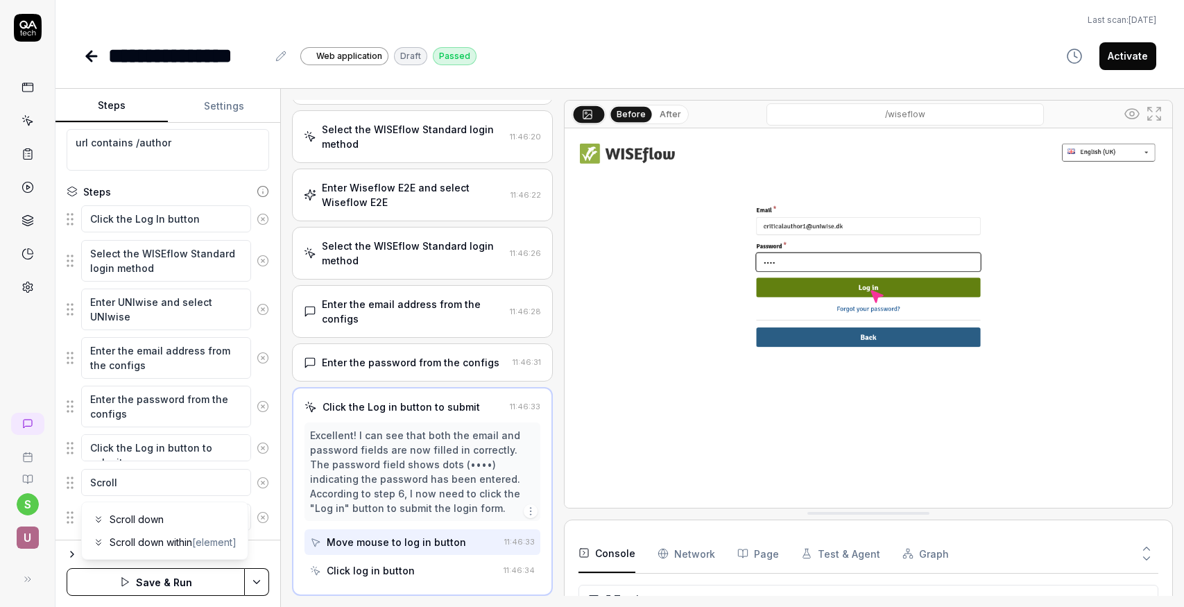
type textarea "*"
type textarea "Scroll d"
type textarea "*"
type textarea "Scroll do"
type textarea "*"
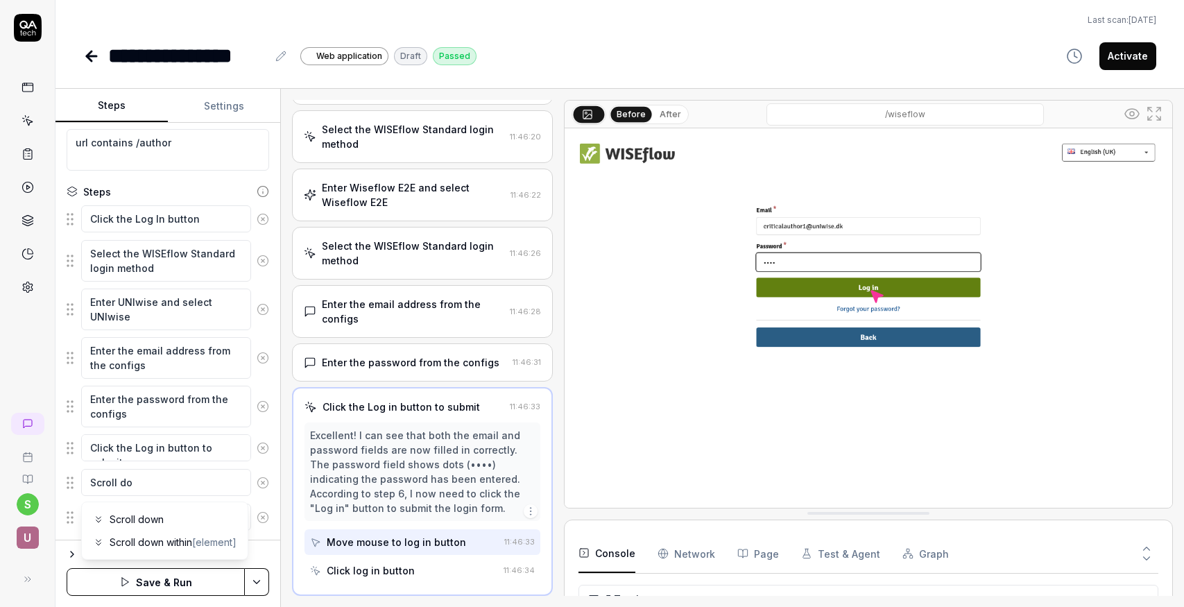
type textarea "Scroll doe"
type textarea "*"
type textarea "Scroll do"
type textarea "*"
type textarea "Scroll dow"
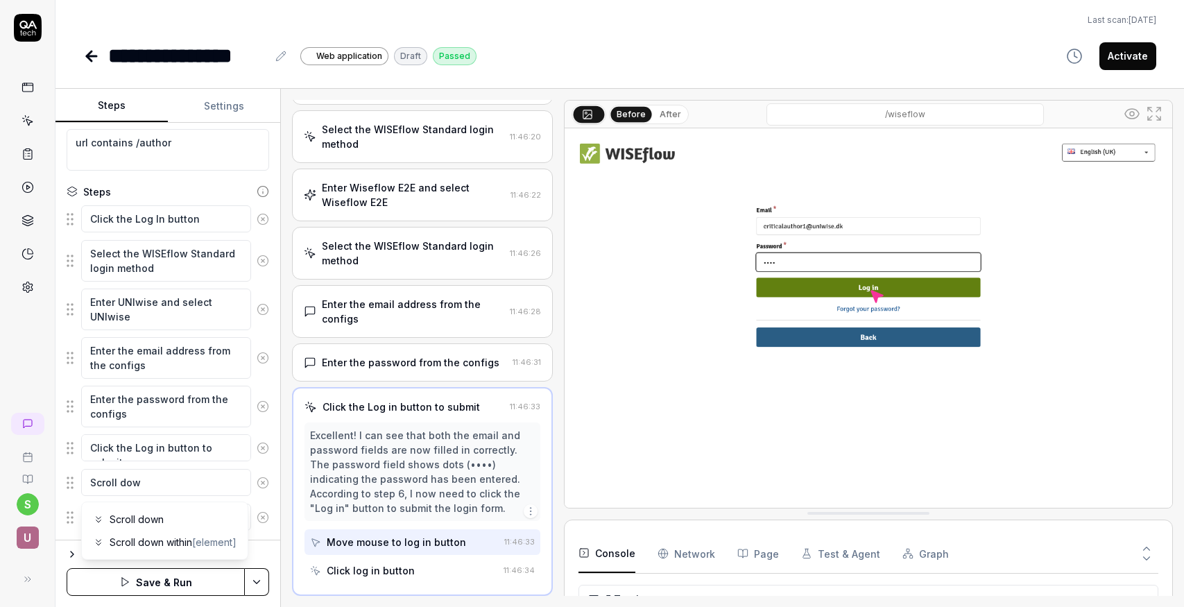
type textarea "*"
type textarea "Scroll down"
type textarea "*"
type textarea "Scroll down"
type textarea "*"
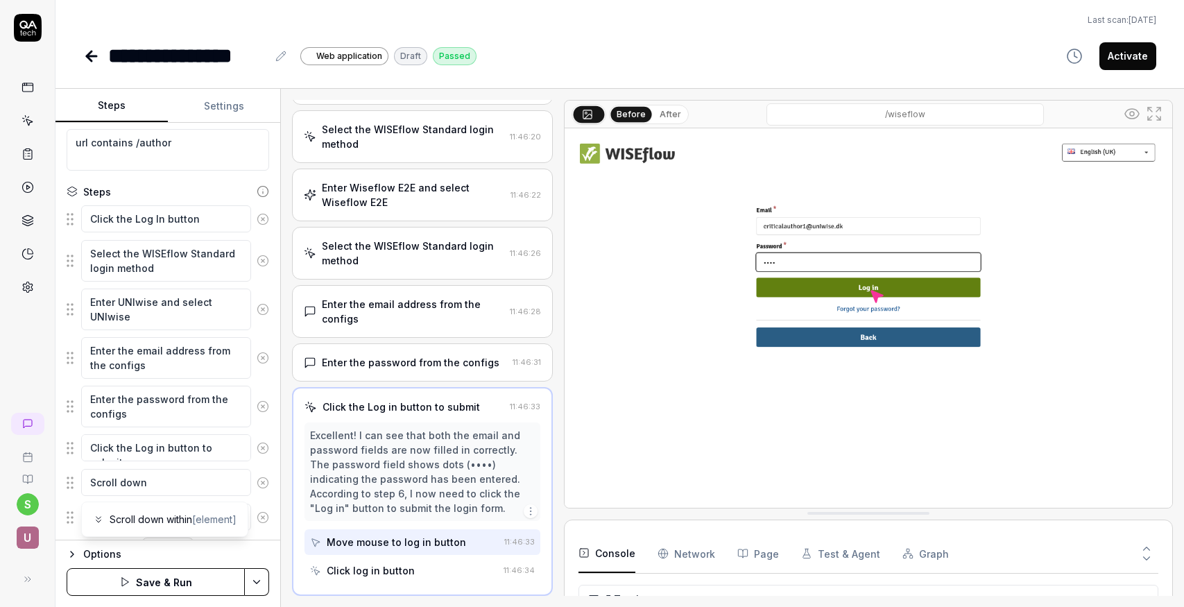
type textarea "Scroll down t"
type textarea "*"
type textarea "Scroll down to"
type textarea "*"
type textarea "Scroll down to"
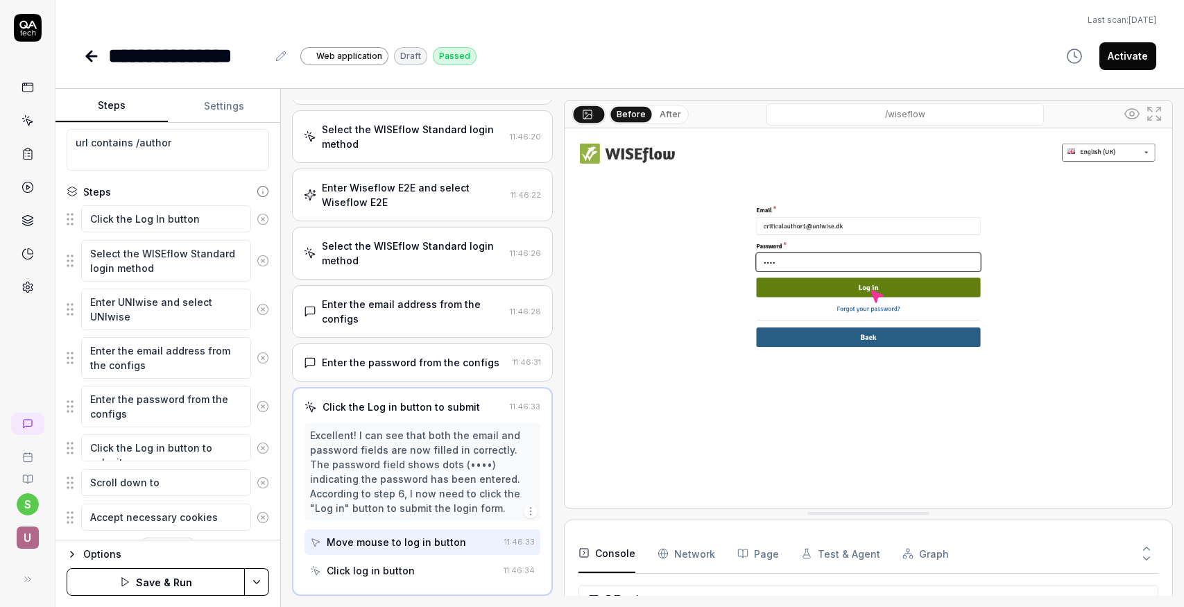
type textarea "*"
type textarea "Scroll down to b"
type textarea "*"
type textarea "Scroll down to bo"
type textarea "*"
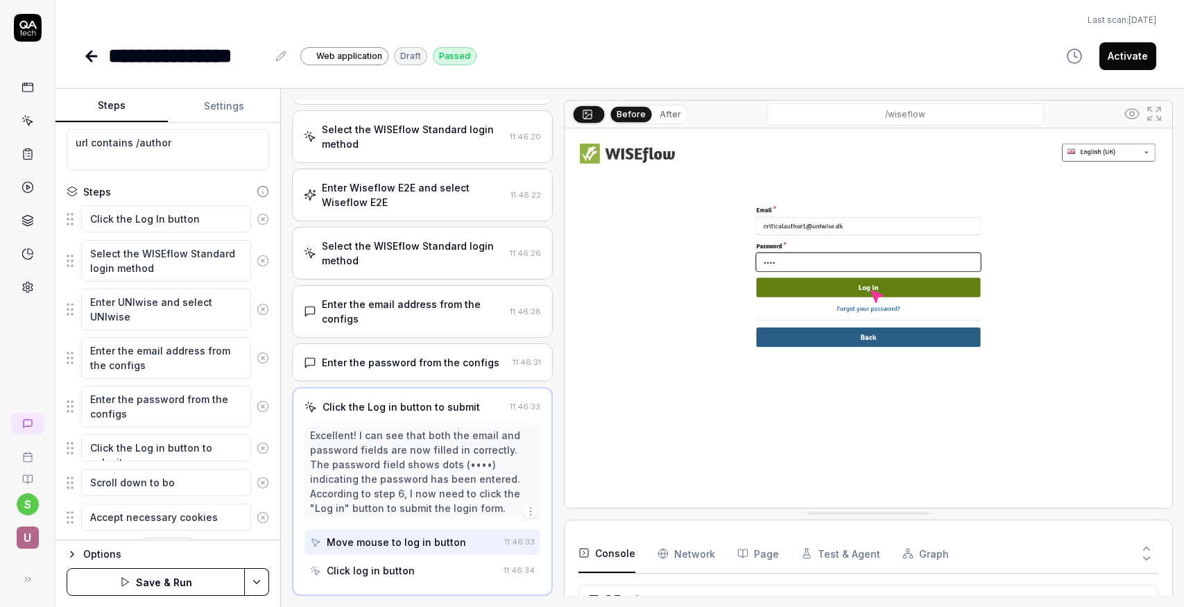
type textarea "Scroll down to bot"
type textarea "*"
type textarea "Scroll down to [PERSON_NAME]"
type textarea "*"
type textarea "Scroll down to [PERSON_NAME]"
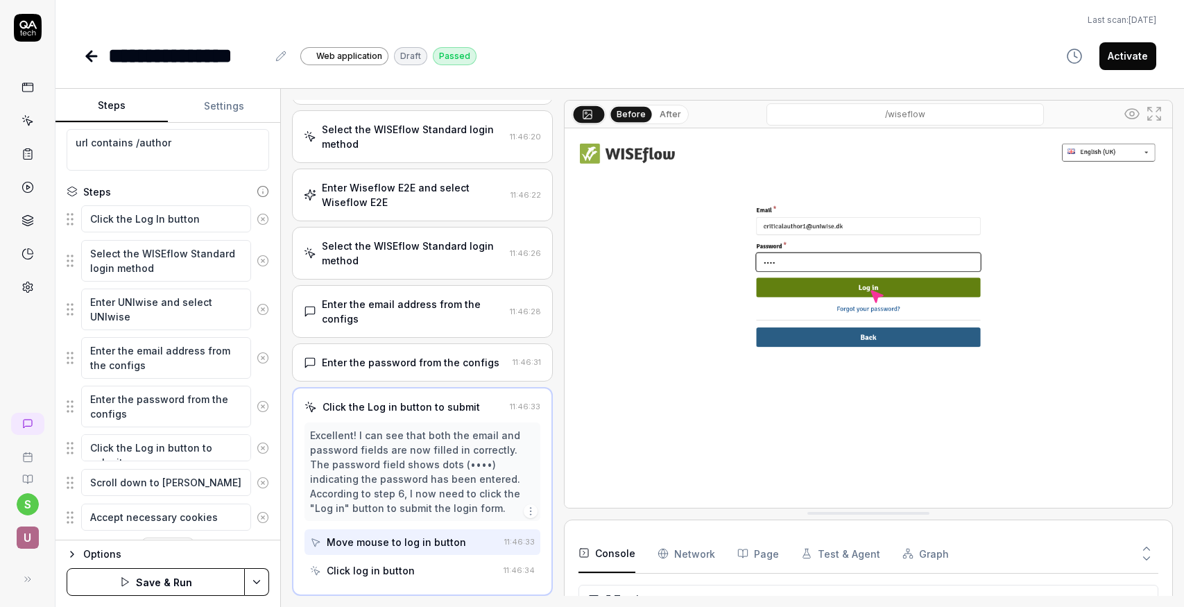
type textarea "*"
type textarea "Scroll down to bottom"
type textarea "*"
type textarea "Scroll down to bottom"
type textarea "*"
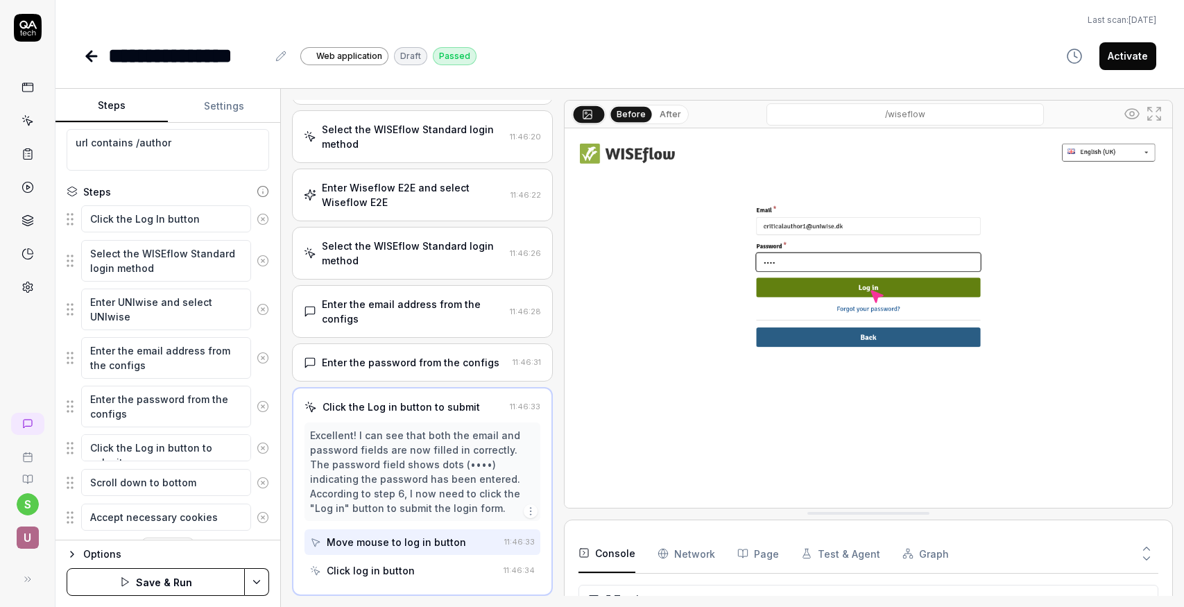
type textarea "Scroll down to bottom o"
type textarea "*"
type textarea "Scroll down to bottom of"
type textarea "*"
type textarea "Scroll down to bottom of"
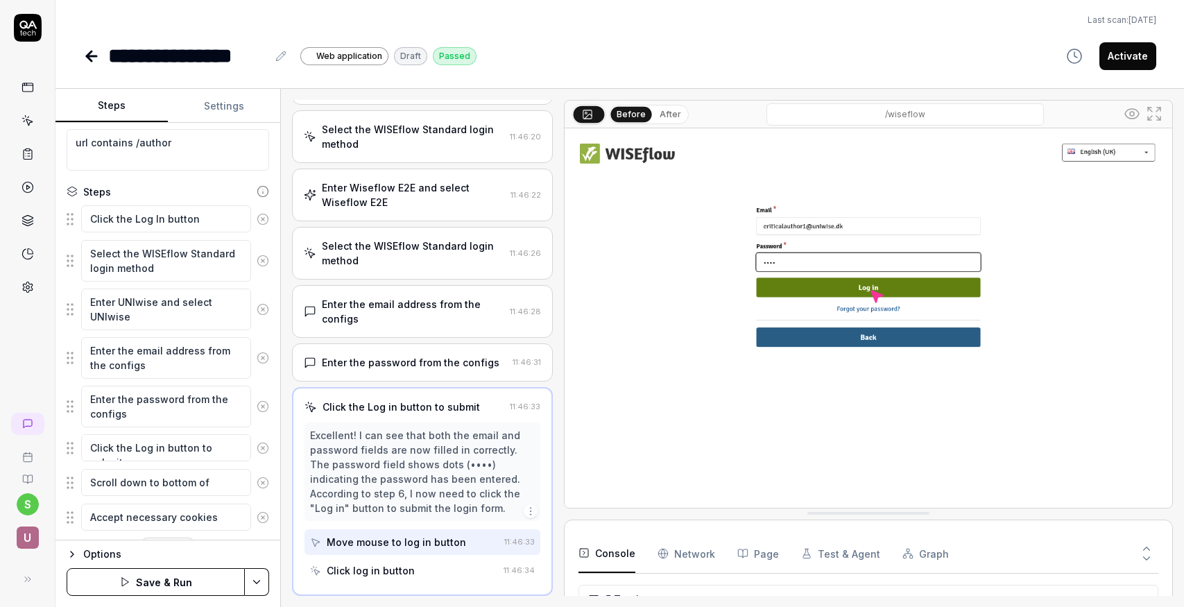
type textarea "*"
type textarea "Scroll down to bottom of t"
type textarea "*"
type textarea "Scroll down to bottom of th"
type textarea "*"
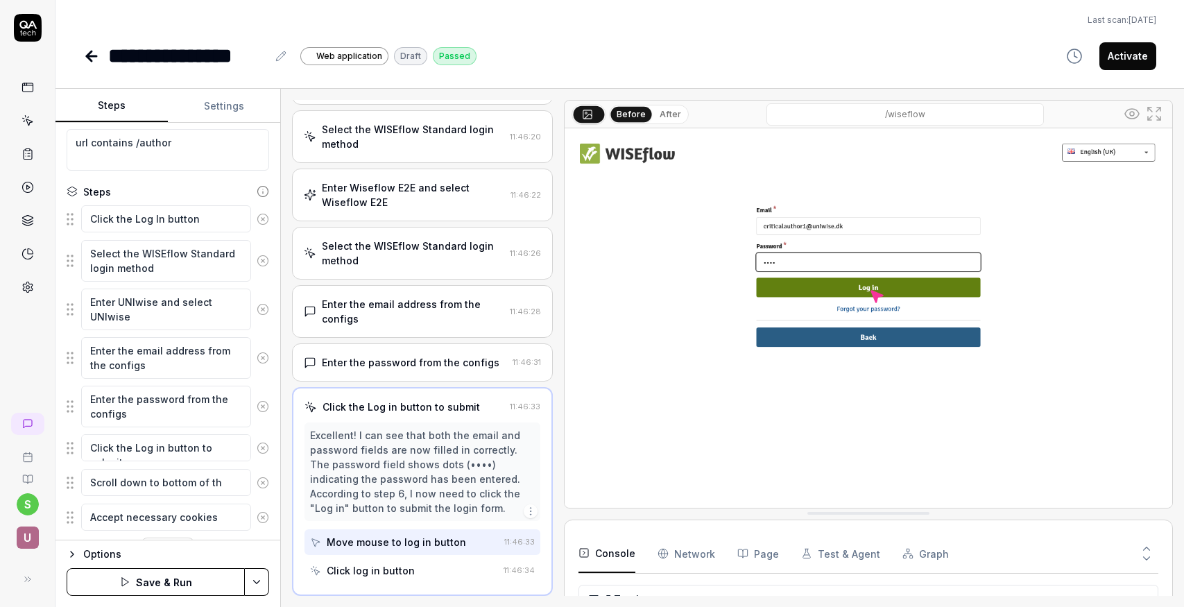
type textarea "Scroll down to bottom of the"
type textarea "*"
type textarea "Scroll down to bottom of the"
type textarea "*"
type textarea "Scroll down to bottom of the p"
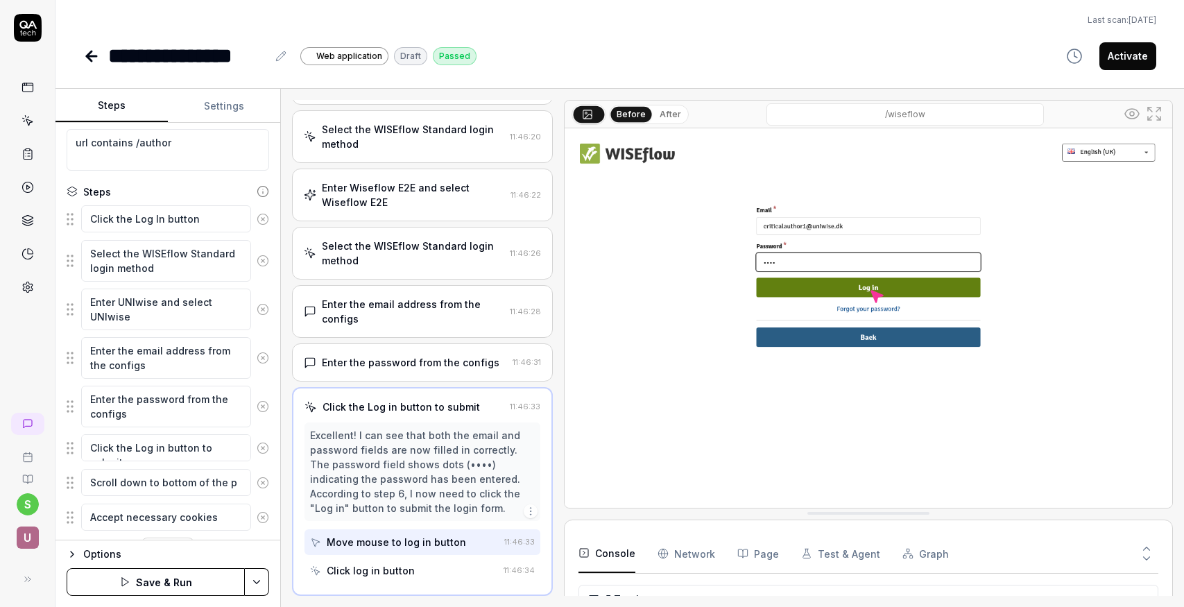
type textarea "*"
type textarea "Scroll down to bottom of the pa"
type textarea "*"
type textarea "Scroll down to bottom of the pag"
type textarea "*"
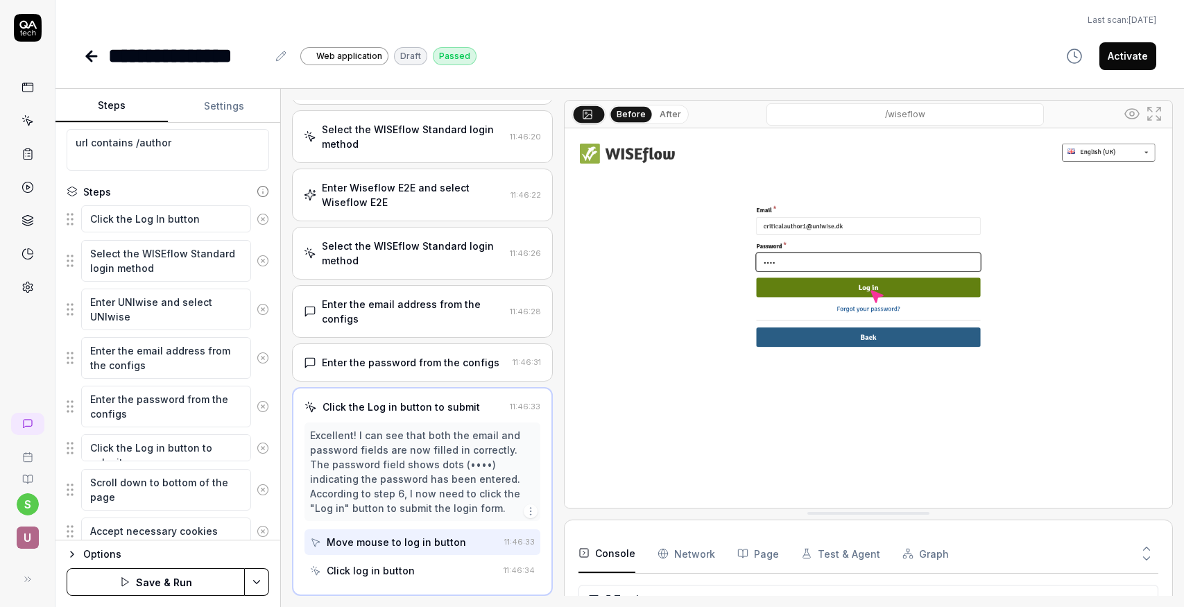
type textarea "Scroll down to bottom of the page"
click at [255, 576] on html "**********" at bounding box center [592, 303] width 1184 height 607
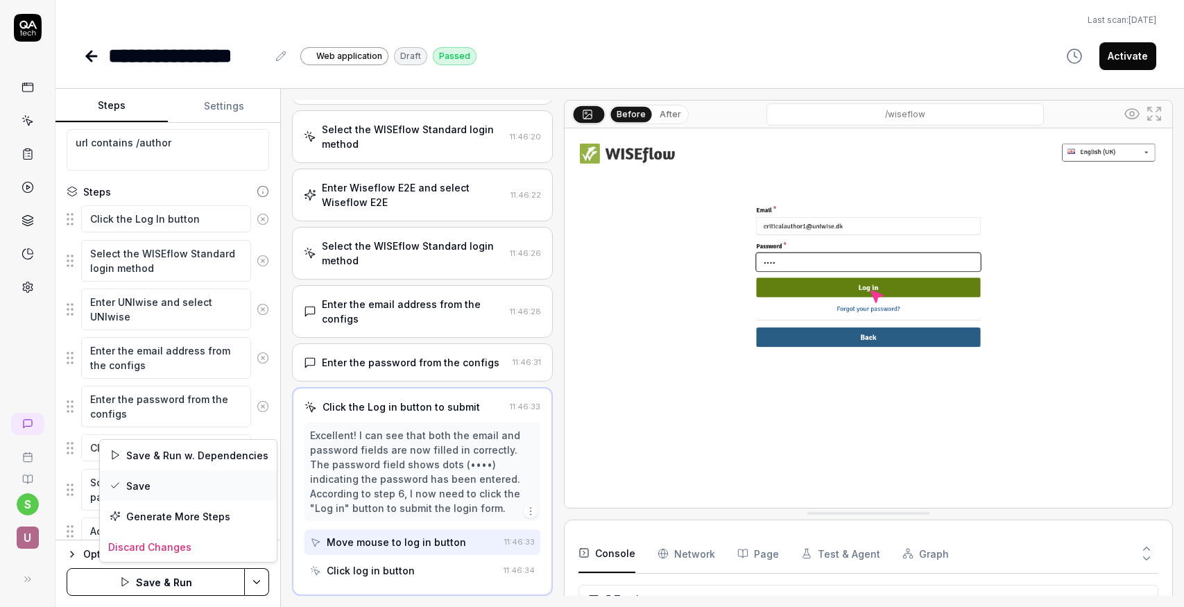
click at [148, 490] on div "Save" at bounding box center [188, 485] width 177 height 31
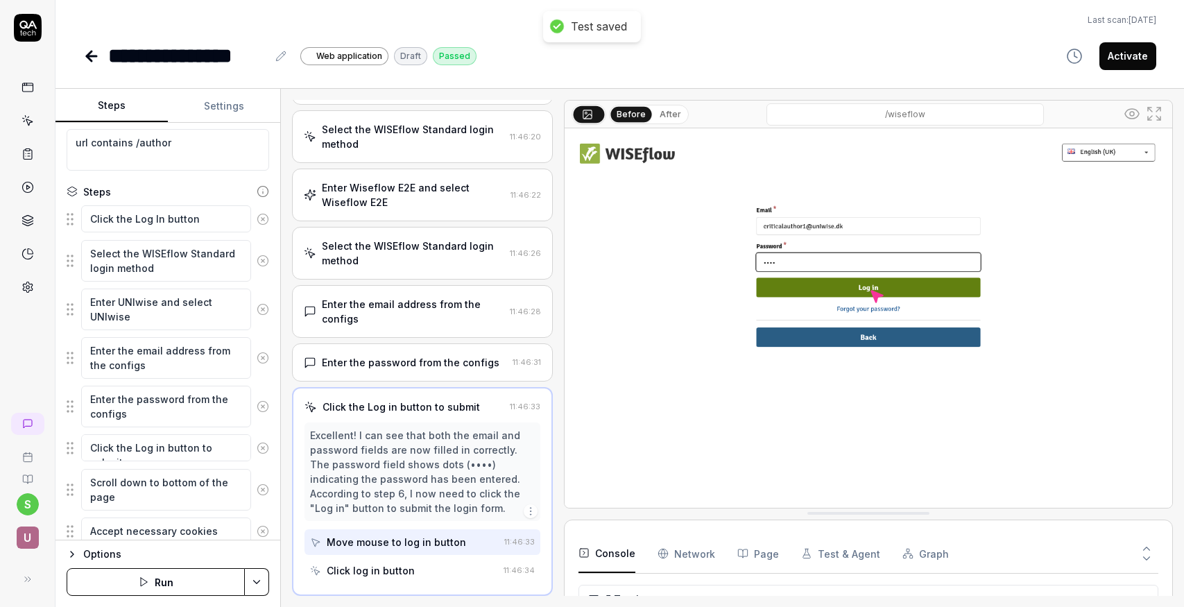
scroll to position [149, 0]
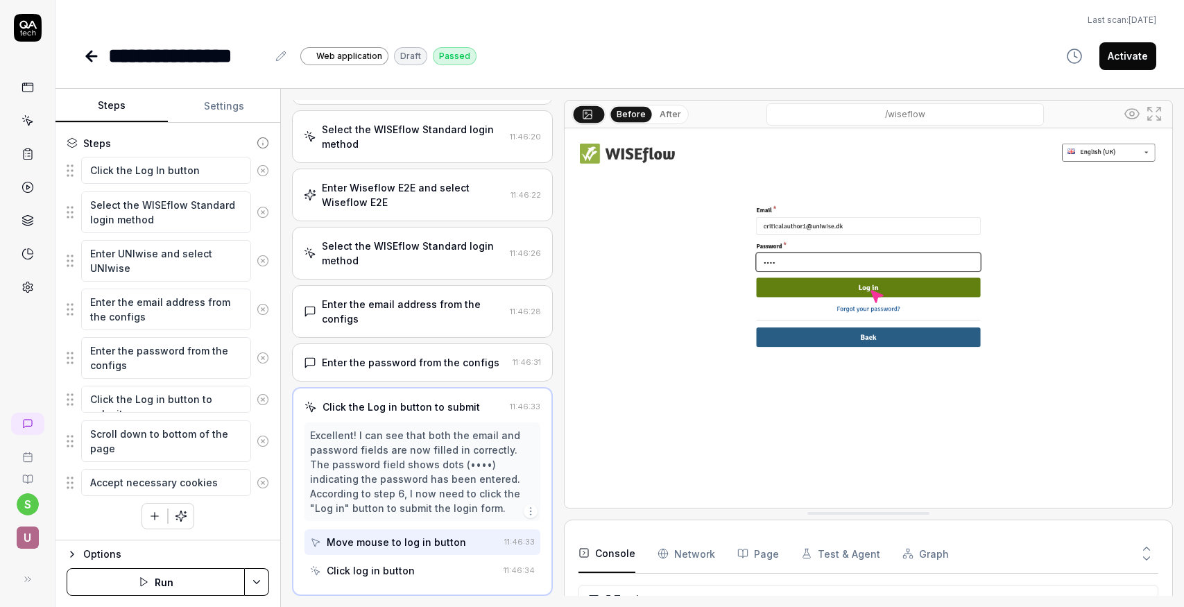
click at [89, 57] on icon at bounding box center [89, 56] width 5 height 10
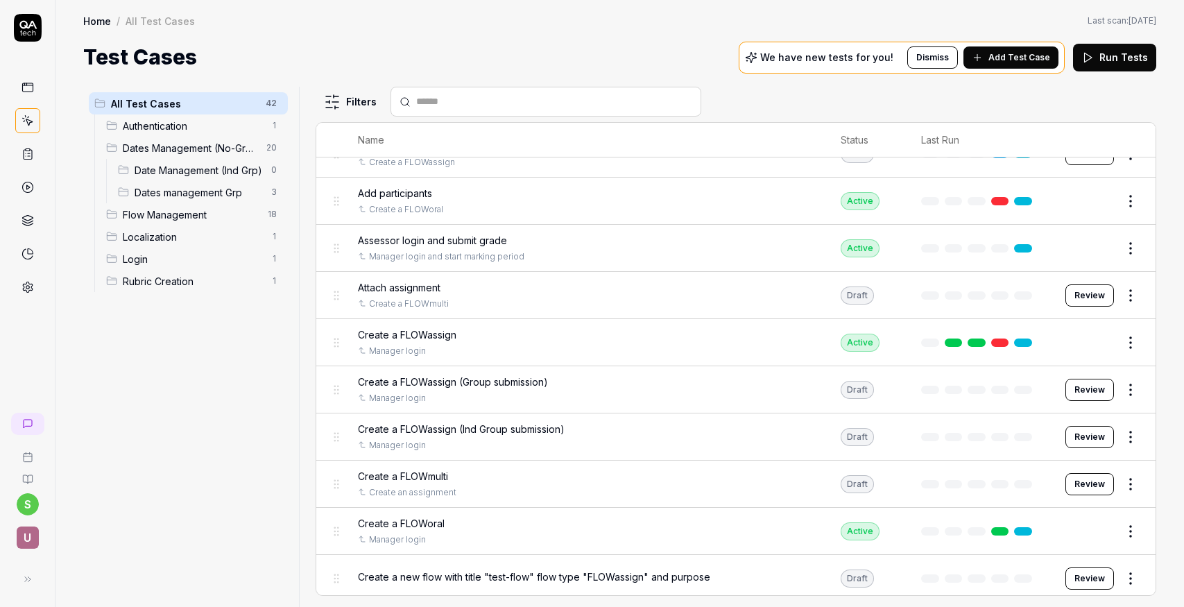
scroll to position [1116, 0]
click at [1088, 296] on button "Review" at bounding box center [1089, 294] width 49 height 22
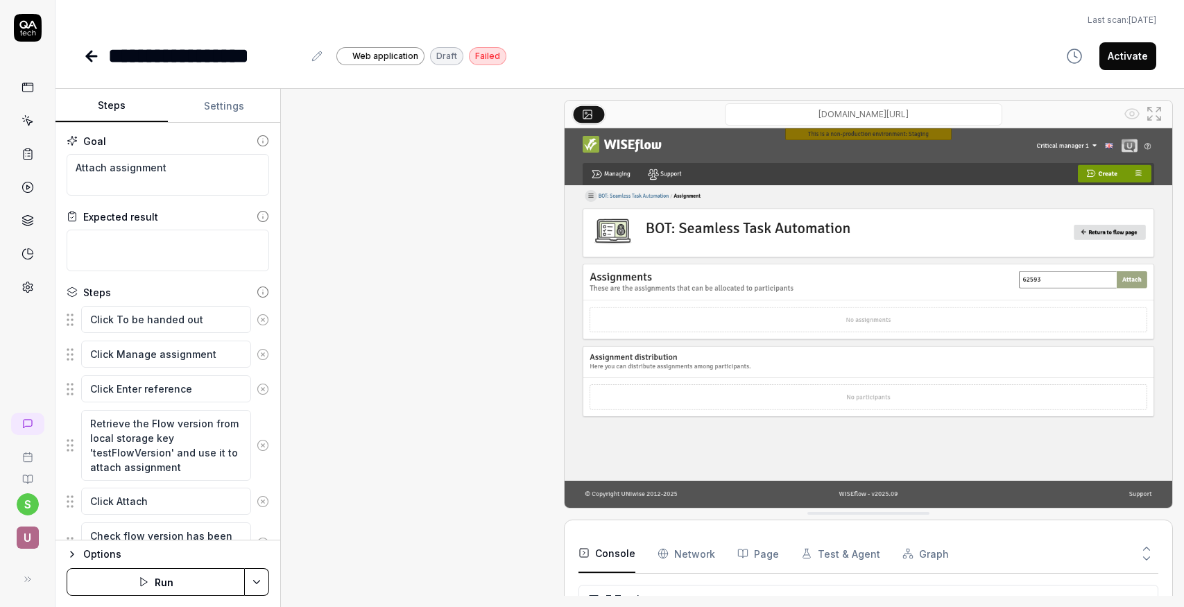
scroll to position [184, 0]
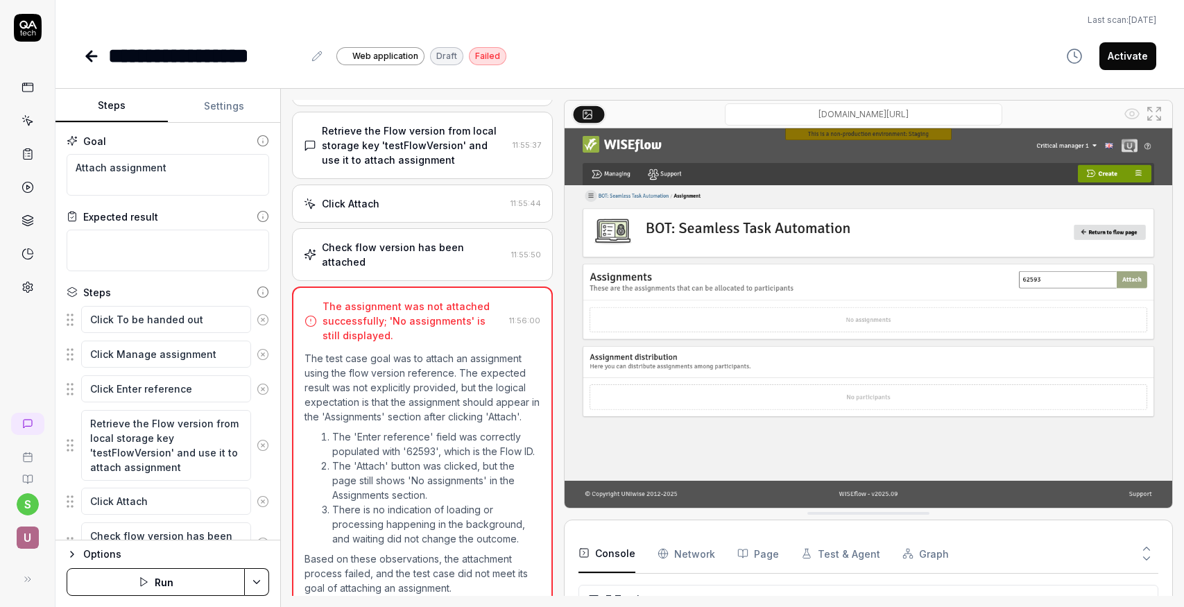
click at [91, 51] on icon at bounding box center [89, 56] width 5 height 10
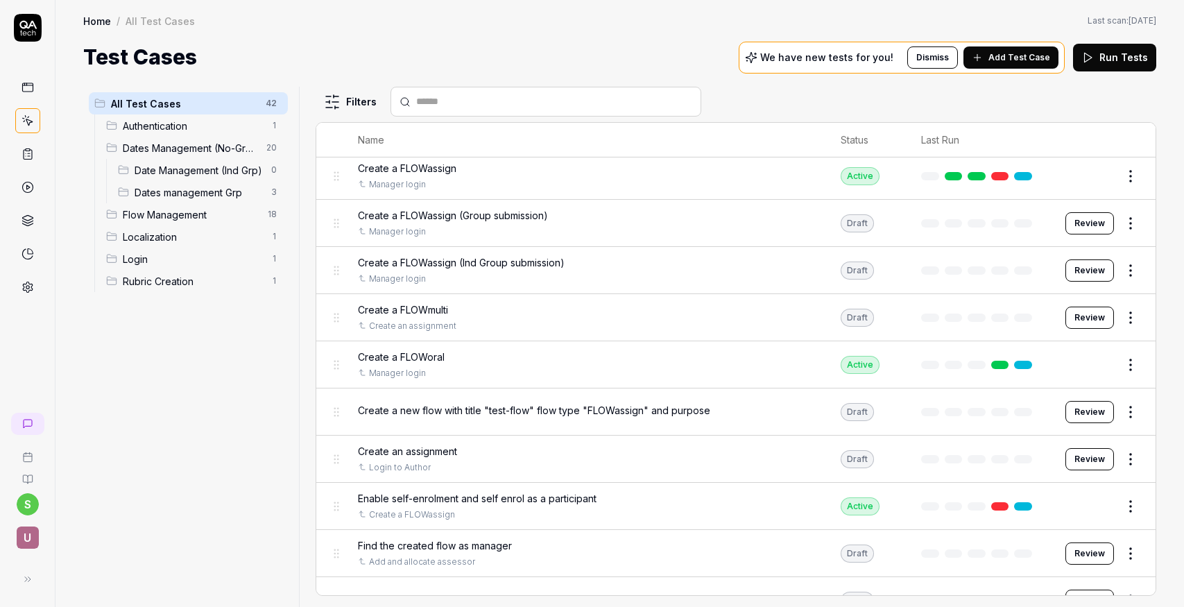
scroll to position [1284, 0]
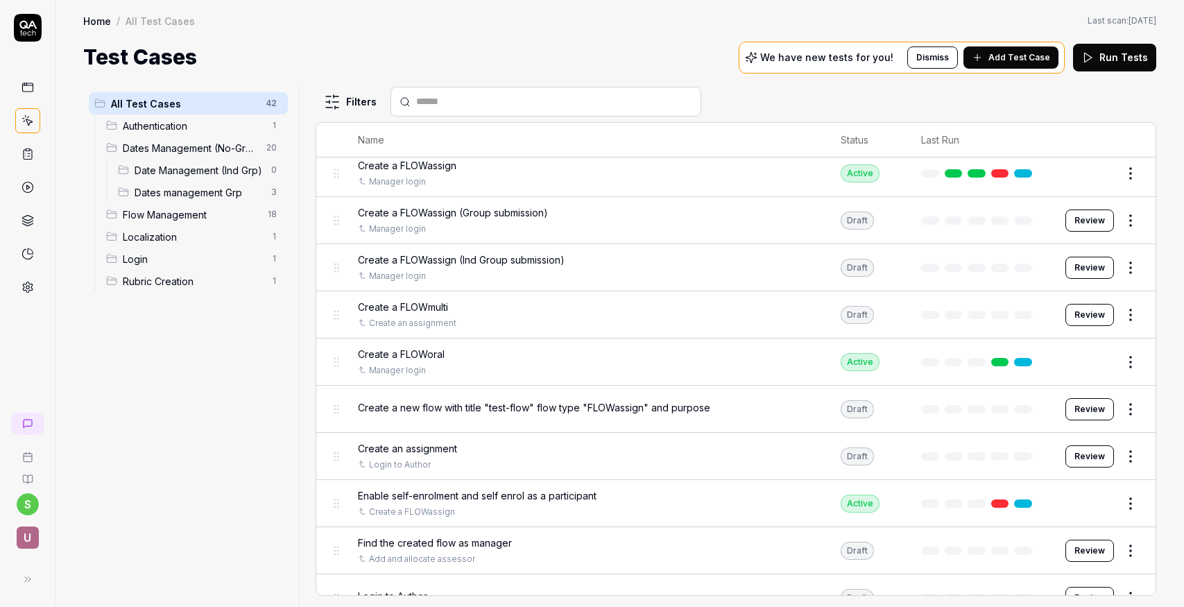
click at [1093, 311] on button "Review" at bounding box center [1089, 315] width 49 height 22
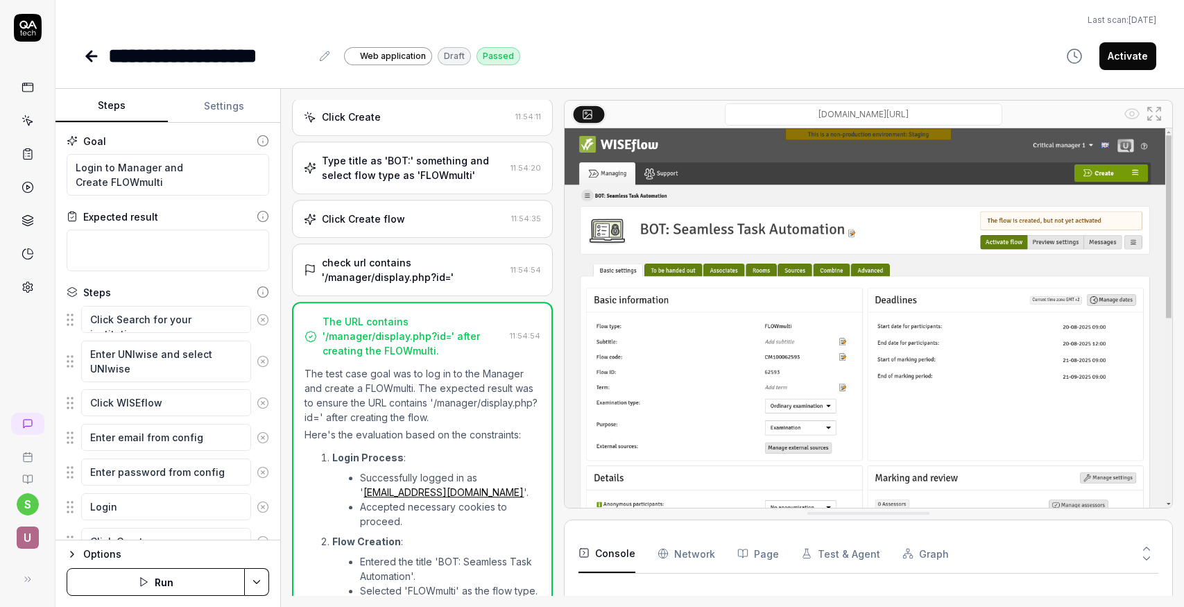
scroll to position [747, 0]
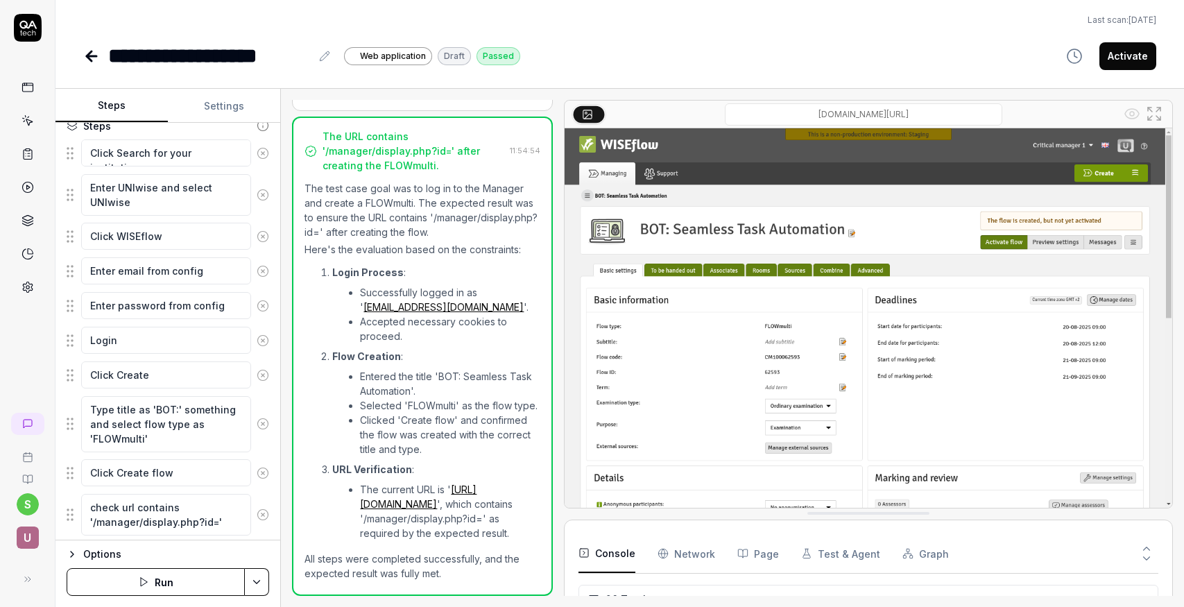
scroll to position [205, 0]
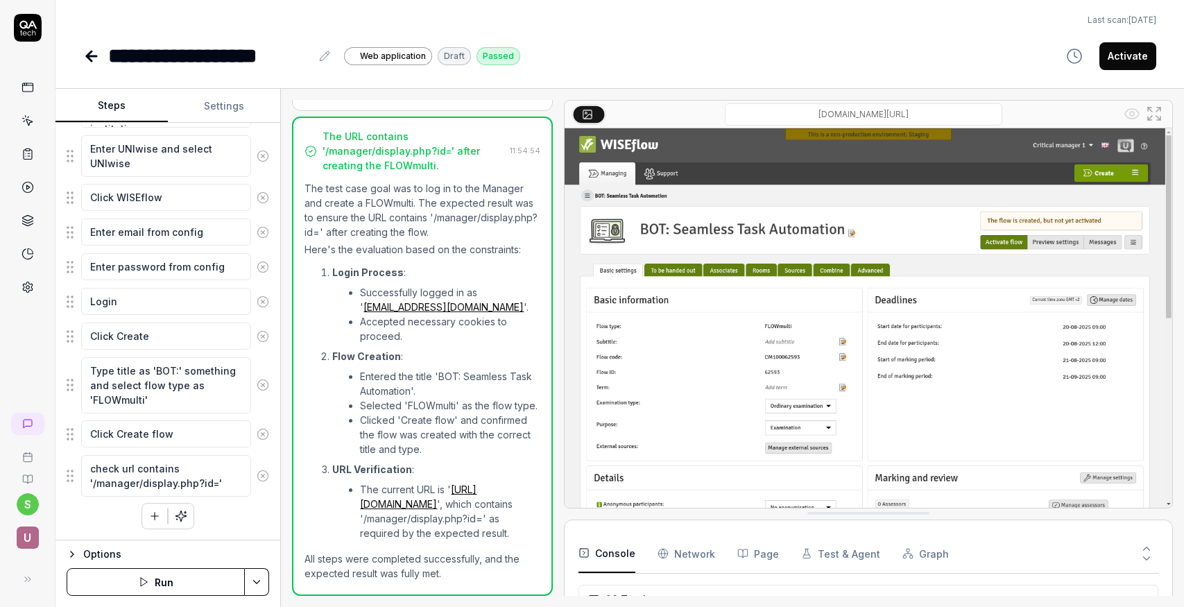
click at [224, 108] on button "Settings" at bounding box center [224, 105] width 112 height 33
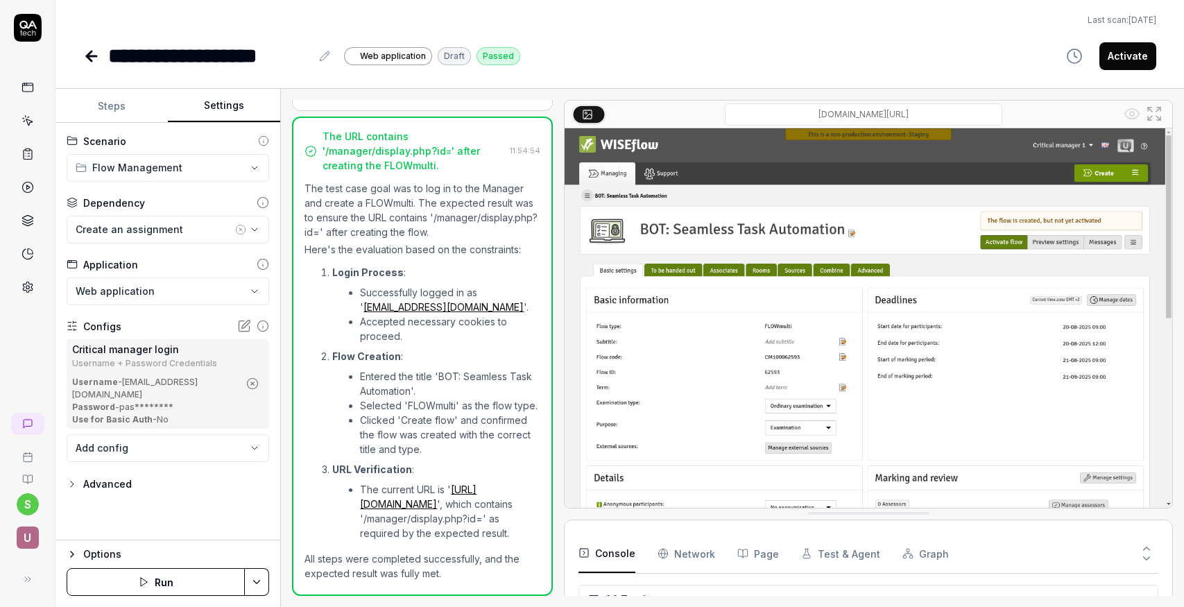
click at [110, 102] on button "Steps" at bounding box center [111, 105] width 112 height 33
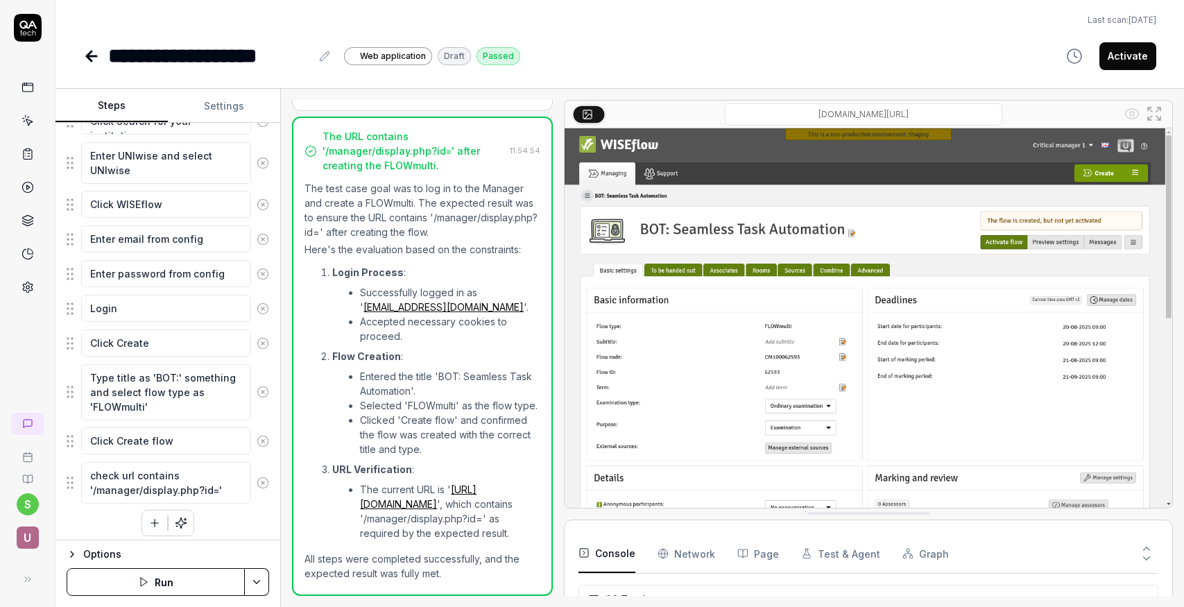
scroll to position [93, 0]
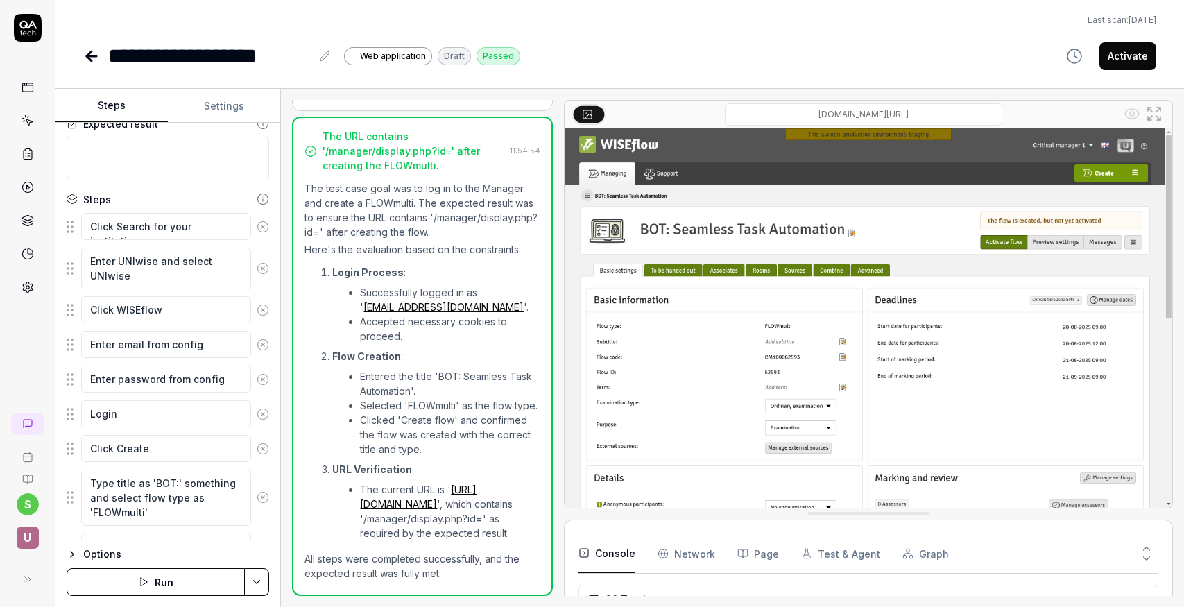
click at [90, 56] on icon at bounding box center [92, 56] width 10 height 0
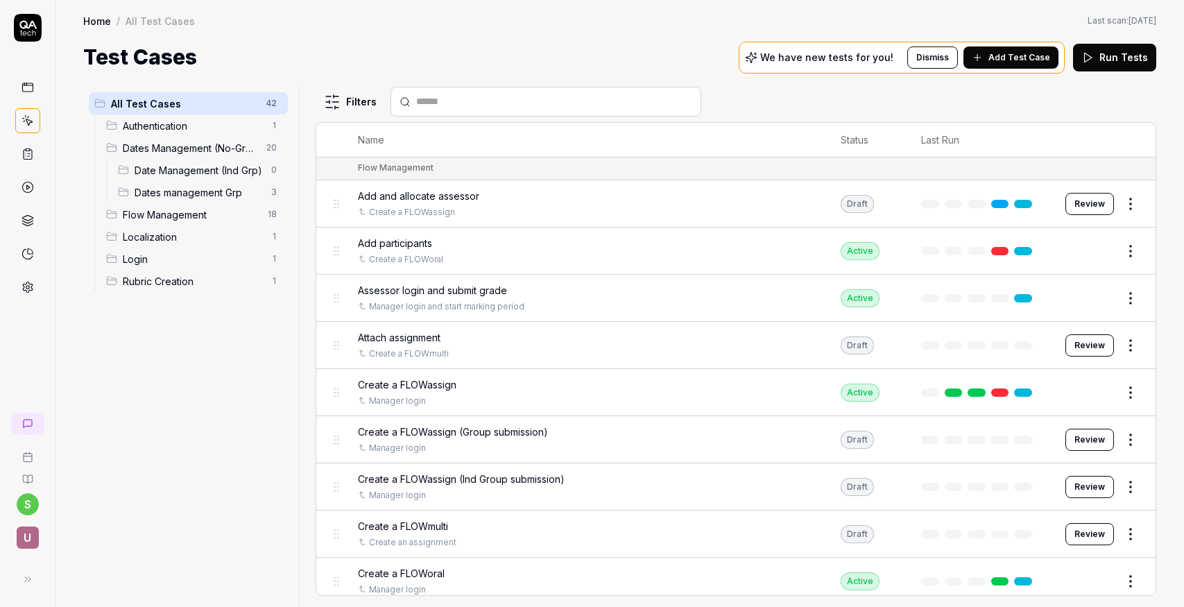
scroll to position [1040, 0]
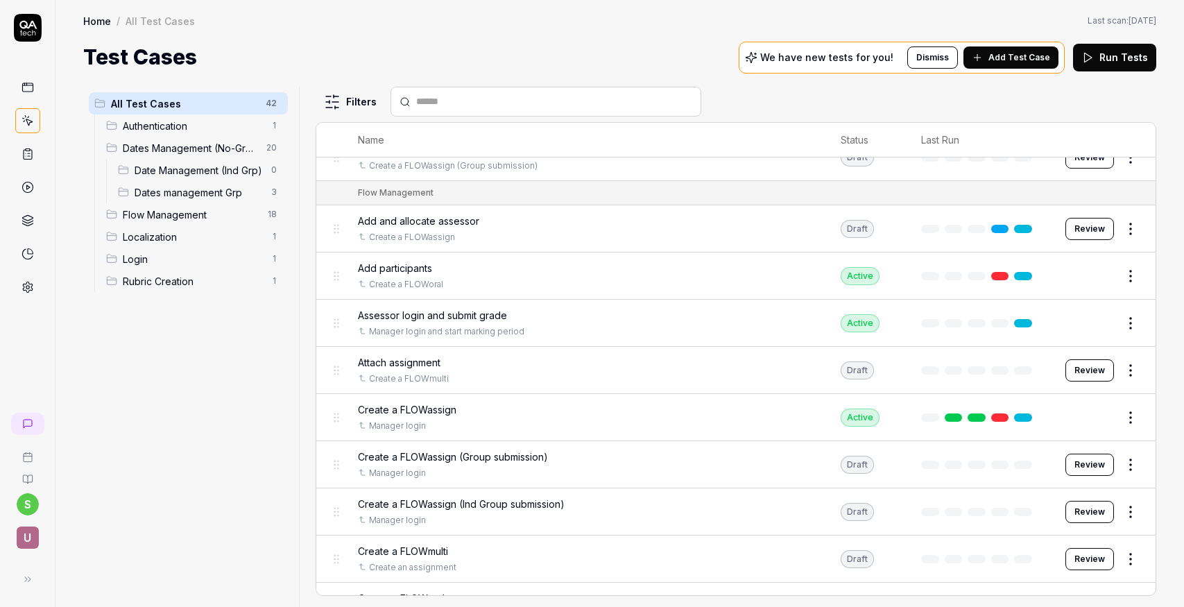
click at [1089, 370] on button "Review" at bounding box center [1089, 370] width 49 height 22
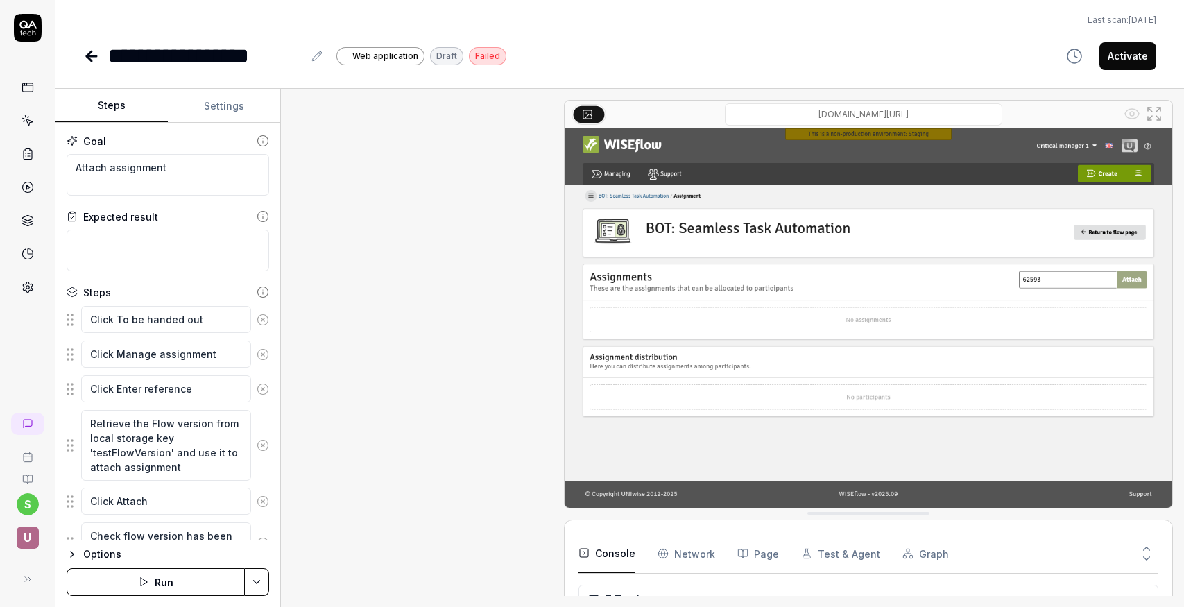
scroll to position [184, 0]
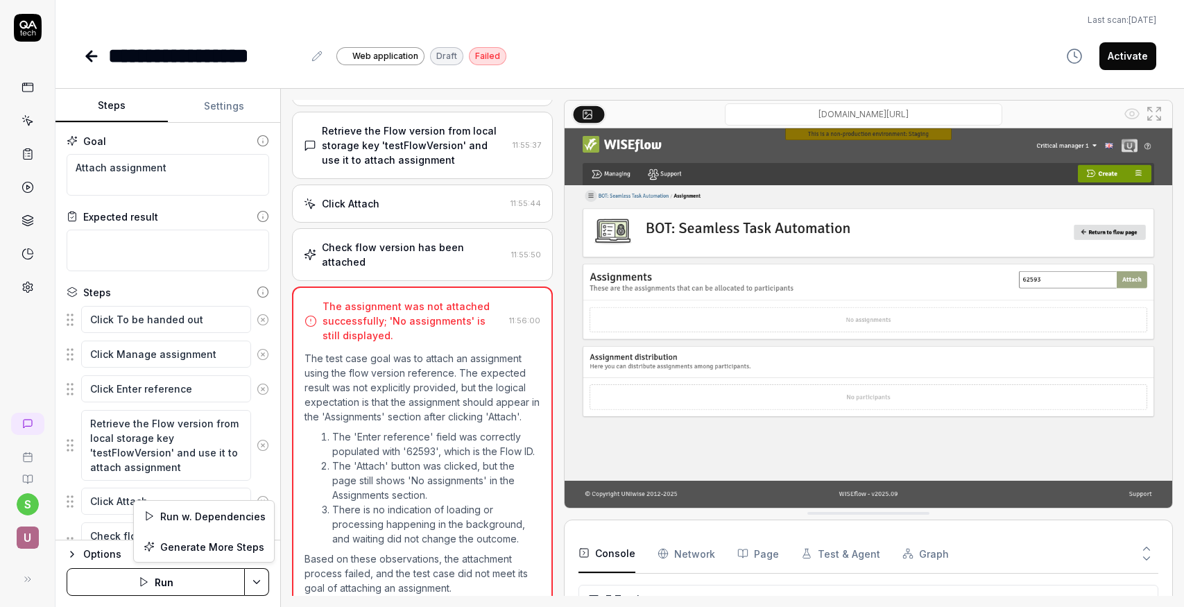
click at [257, 574] on html "**********" at bounding box center [592, 303] width 1184 height 607
click at [209, 519] on div "Run w. Dependencies" at bounding box center [204, 516] width 140 height 31
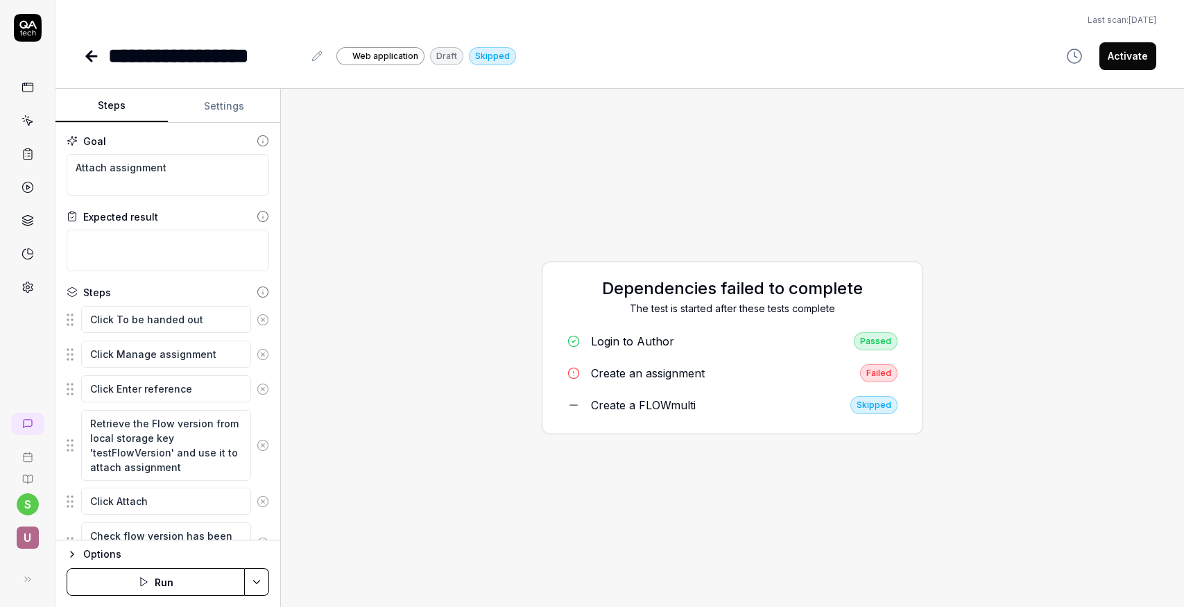
click at [676, 373] on div "Create an assignment" at bounding box center [648, 373] width 114 height 17
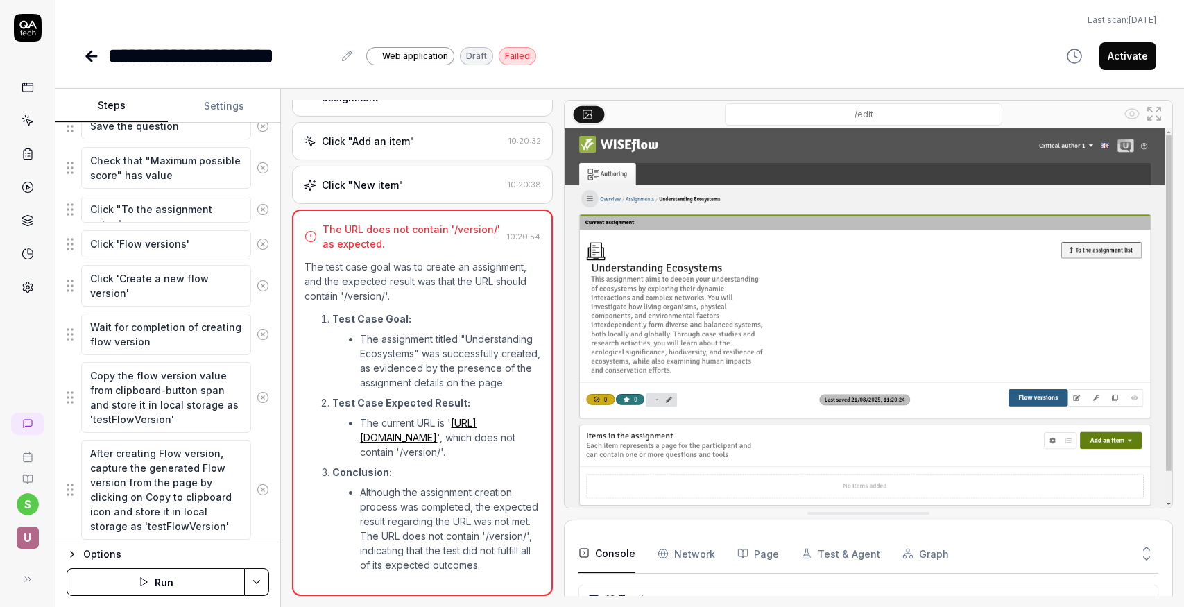
scroll to position [923, 0]
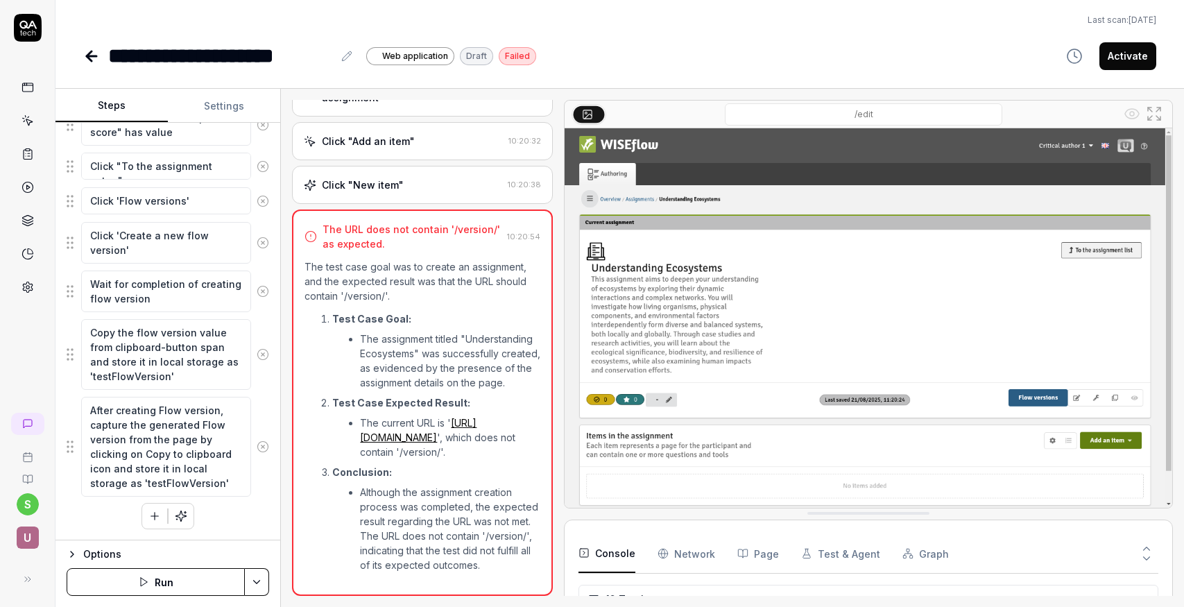
click at [429, 178] on div "Click "New item"" at bounding box center [403, 185] width 198 height 15
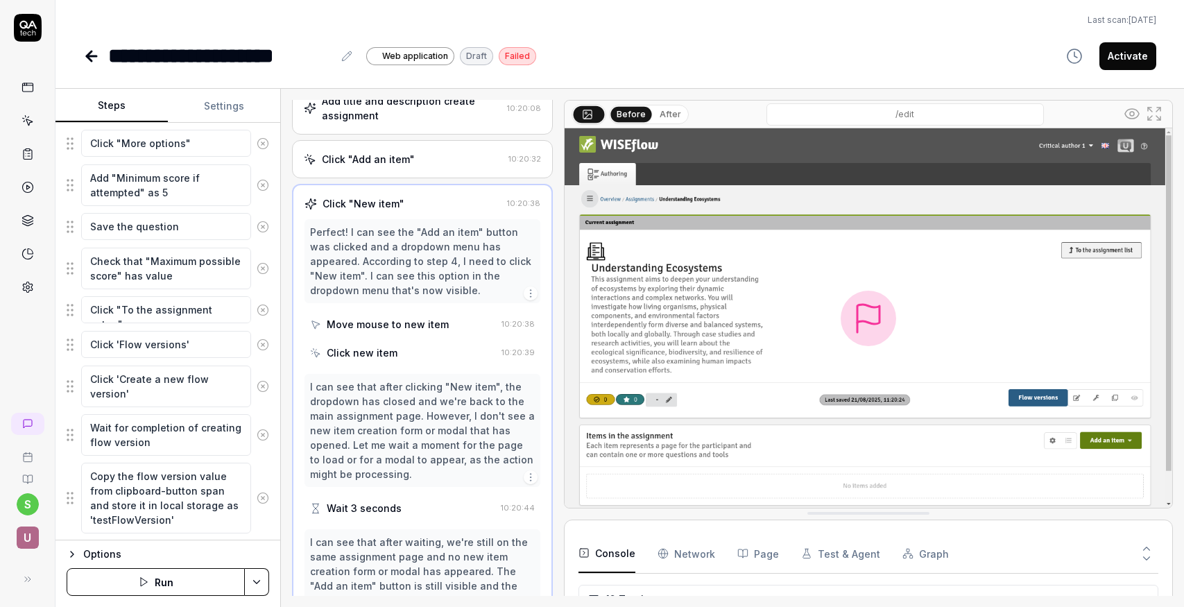
scroll to position [778, 0]
click at [202, 580] on button "Run" at bounding box center [156, 582] width 178 height 28
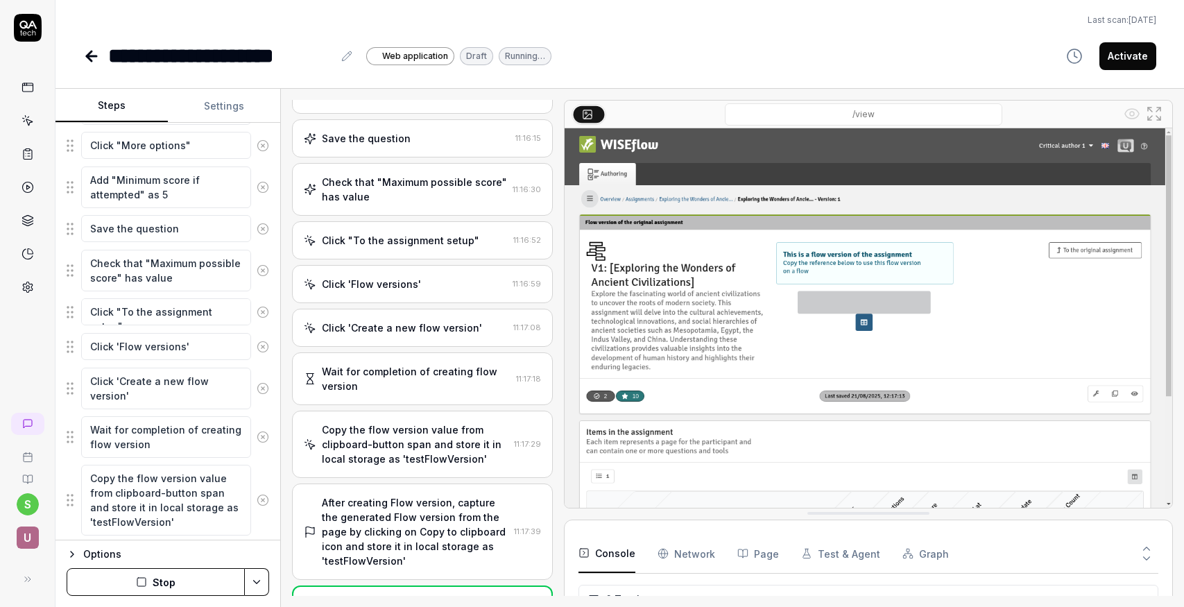
scroll to position [1184, 0]
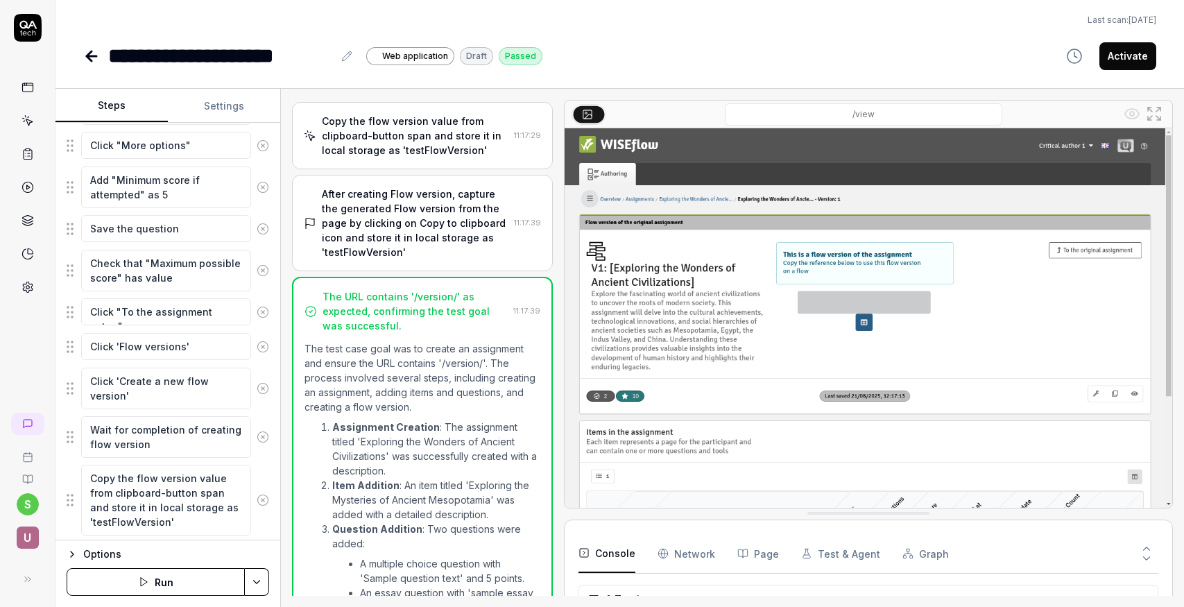
click at [89, 56] on icon at bounding box center [92, 56] width 10 height 0
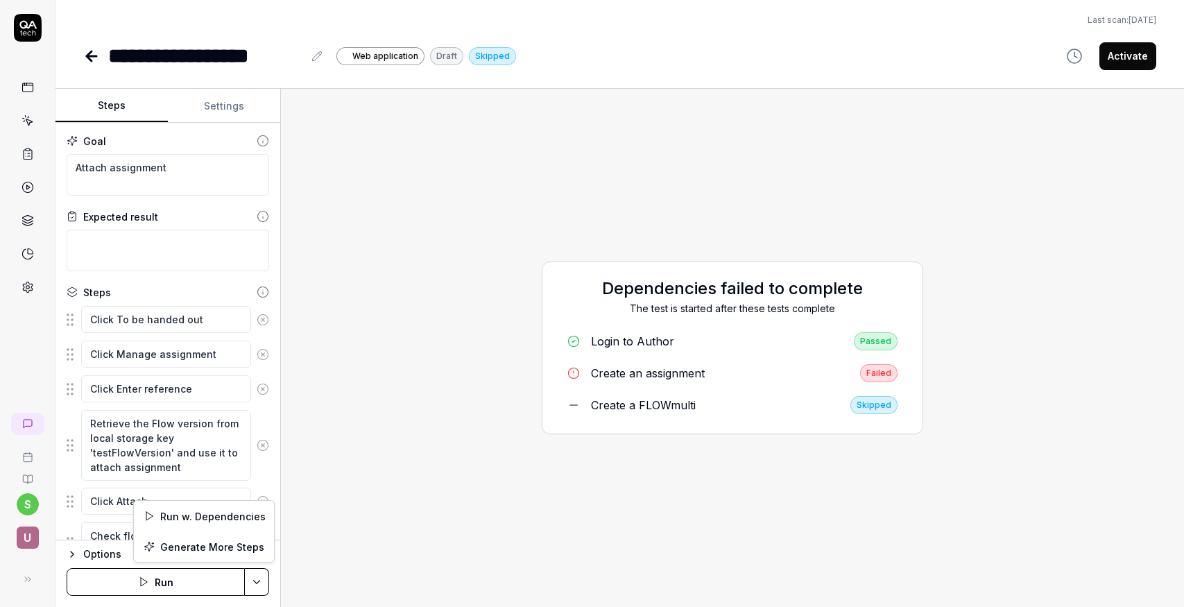
click at [255, 587] on html "**********" at bounding box center [592, 303] width 1184 height 607
click at [237, 516] on div "Run w. Dependencies" at bounding box center [204, 516] width 140 height 31
click at [622, 406] on div "Create a FLOWmulti" at bounding box center [643, 405] width 105 height 17
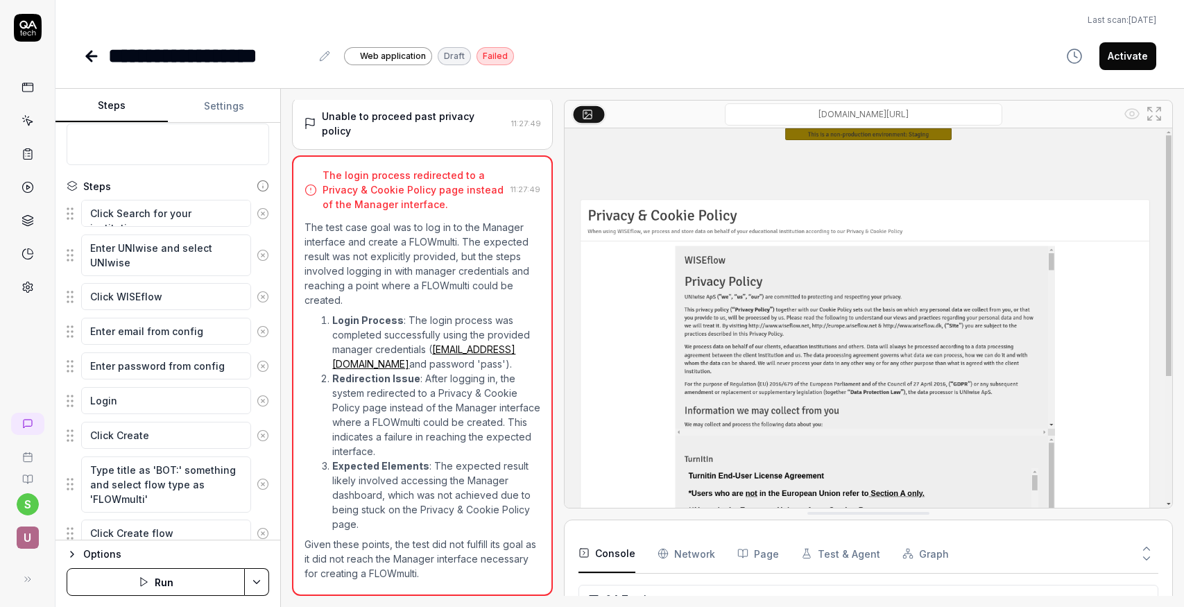
scroll to position [205, 0]
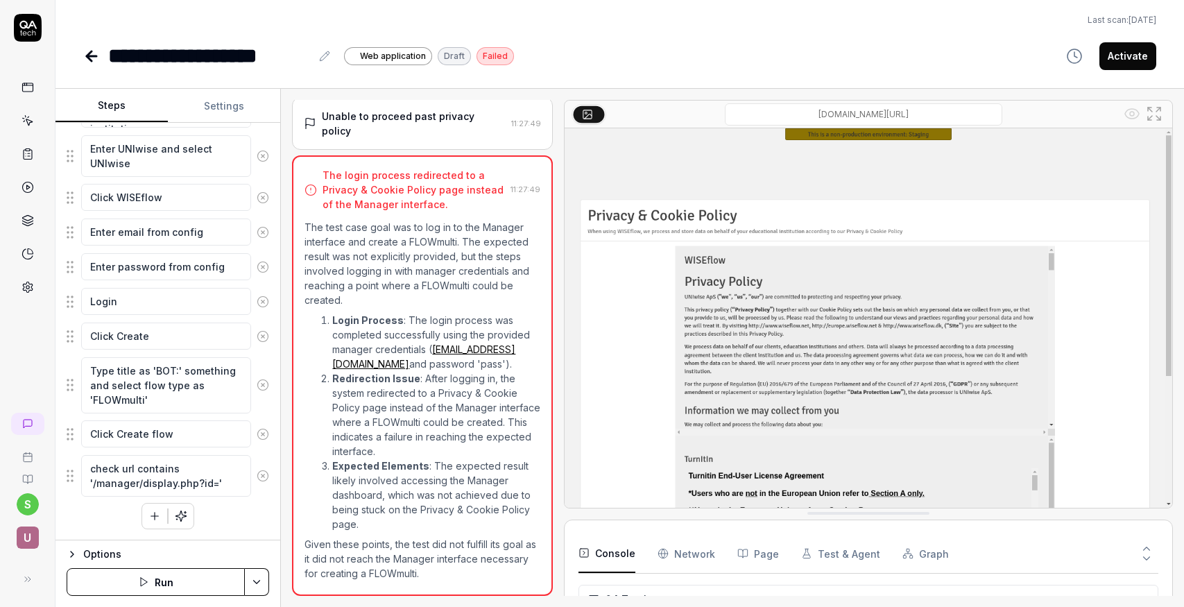
click at [203, 585] on button "Run" at bounding box center [156, 582] width 178 height 28
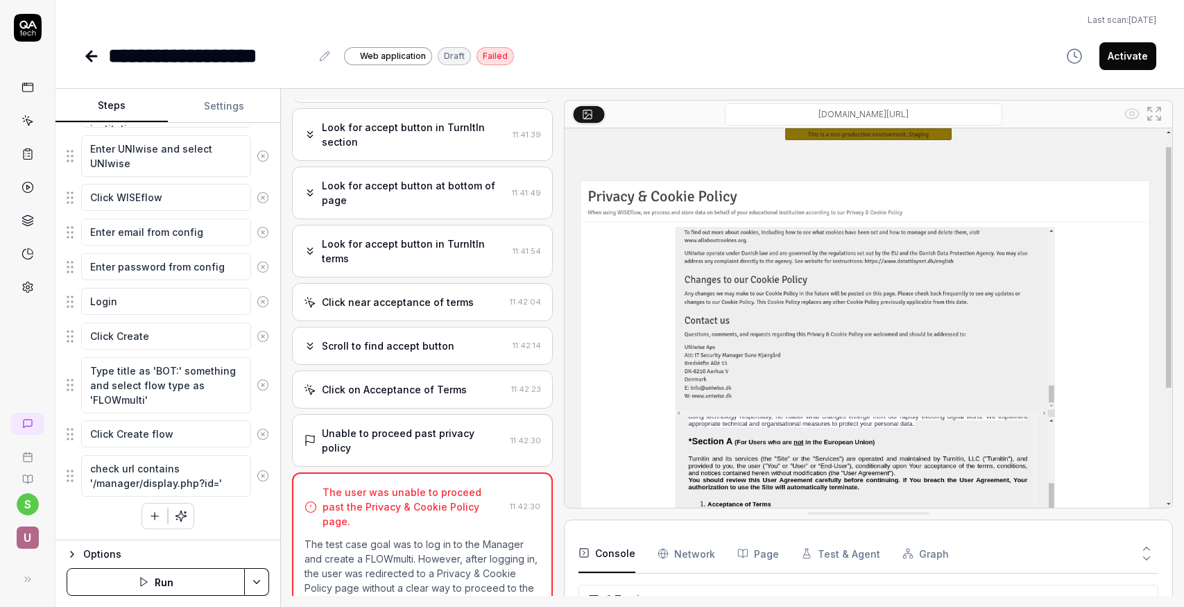
scroll to position [595, 0]
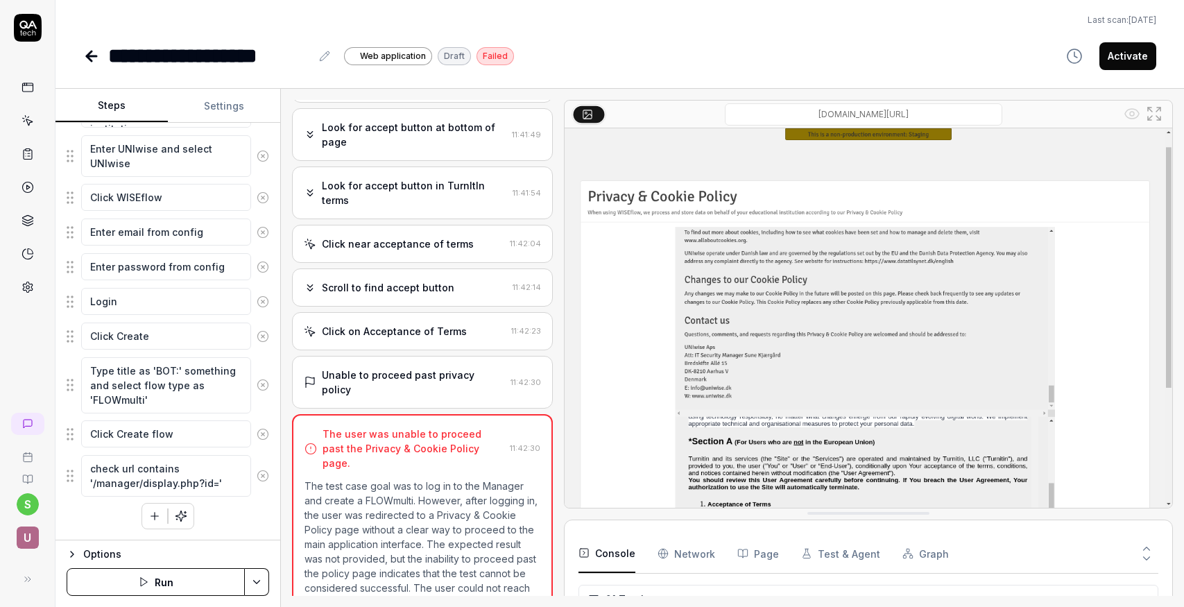
click at [1148, 427] on img at bounding box center [869, 317] width 608 height 379
click at [826, 32] on div "**********" at bounding box center [619, 35] width 1129 height 71
click at [774, 42] on div "**********" at bounding box center [619, 55] width 1073 height 31
click at [994, 42] on div "**********" at bounding box center [619, 55] width 1073 height 31
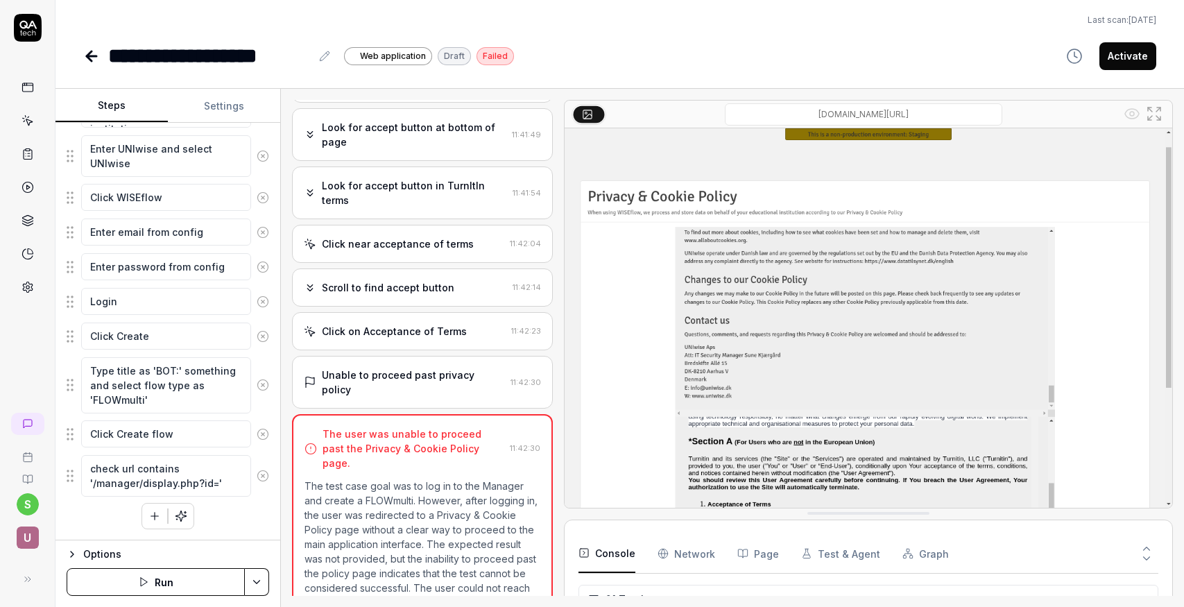
click at [863, 42] on div "**********" at bounding box center [619, 55] width 1073 height 31
type textarea "*"
